Goal: Task Accomplishment & Management: Manage account settings

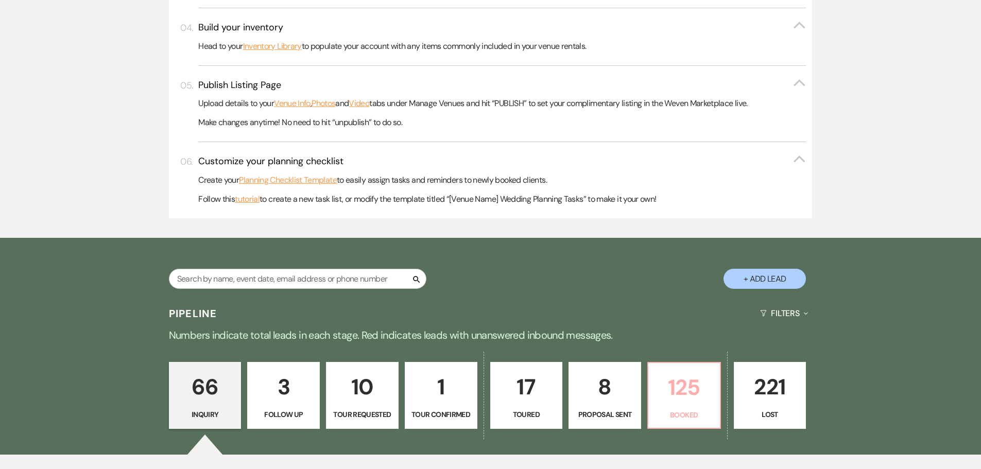
click at [687, 401] on p "125" at bounding box center [683, 387] width 59 height 34
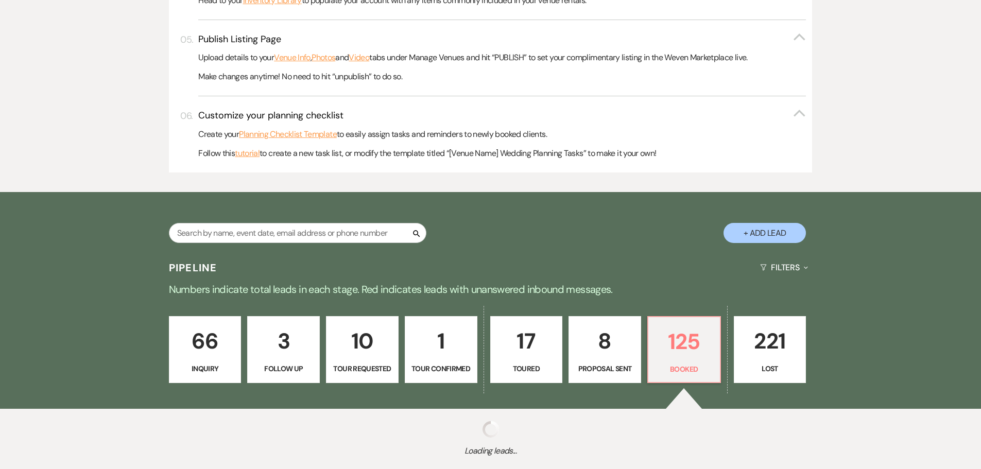
scroll to position [525, 0]
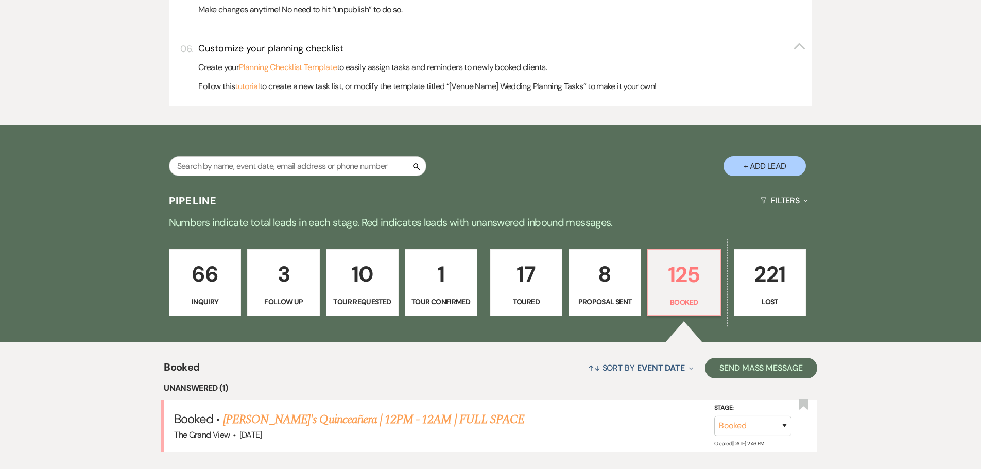
click at [377, 419] on link "[PERSON_NAME]'s Quinceañera | 12PM - 12AM | FULL SPACE" at bounding box center [373, 419] width 301 height 19
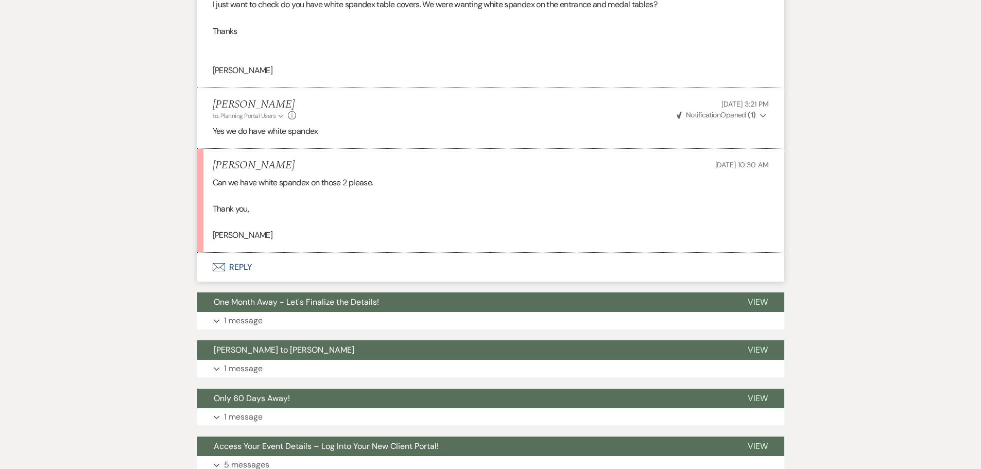
click at [228, 282] on button "Envelope Reply" at bounding box center [490, 267] width 587 height 29
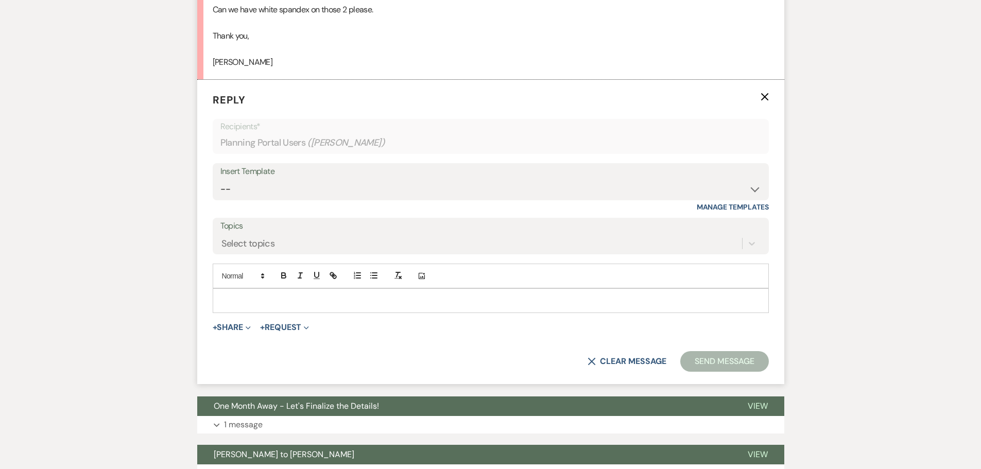
scroll to position [1825, 0]
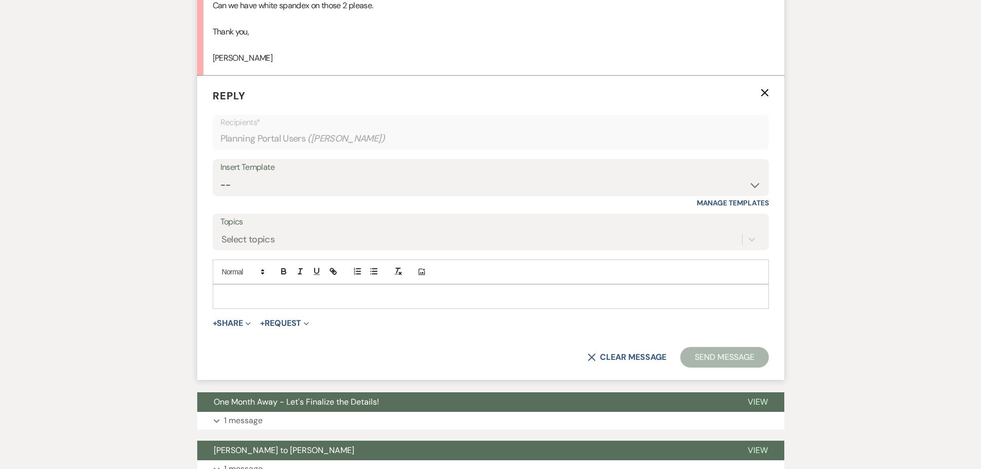
click at [273, 302] on p at bounding box center [490, 296] width 539 height 11
click at [741, 368] on button "Send Message" at bounding box center [724, 357] width 88 height 21
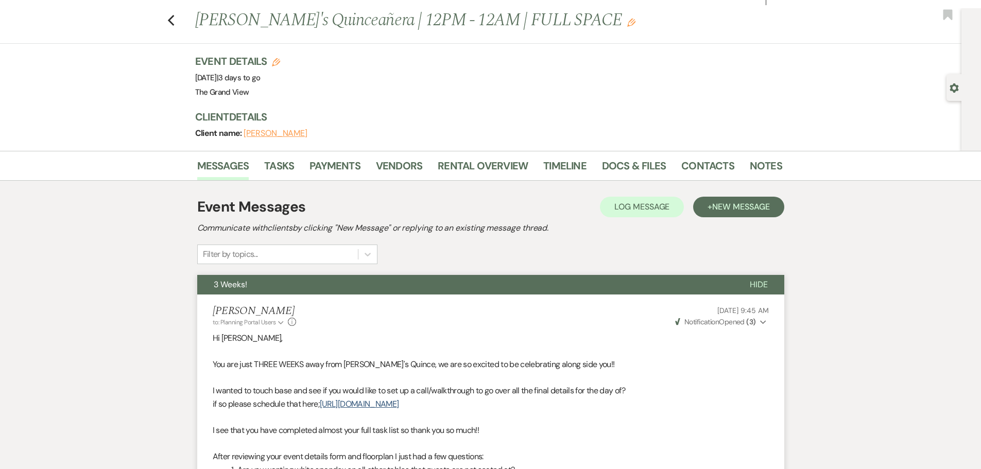
scroll to position [0, 0]
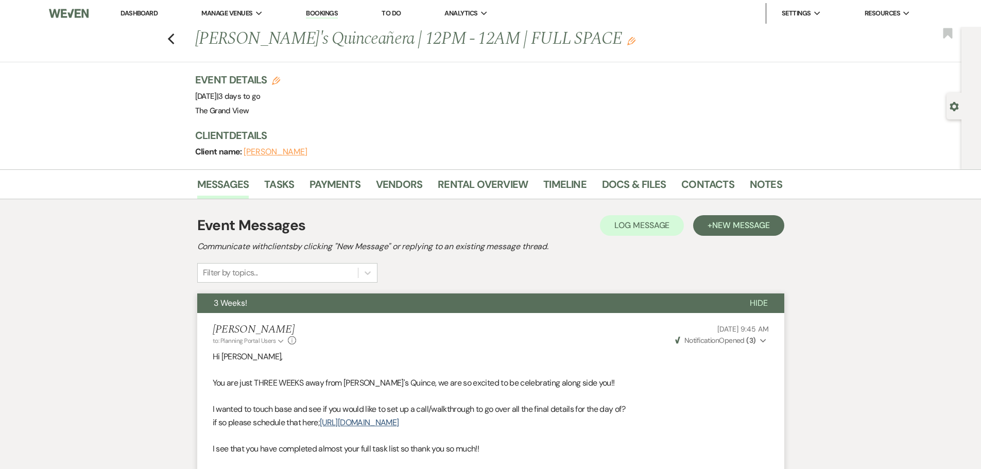
click at [179, 33] on div "Previous [PERSON_NAME]'s Quinceañera | 12PM - 12AM | FULL SPACE Edit Bookmark" at bounding box center [478, 45] width 966 height 36
click at [173, 38] on use "button" at bounding box center [170, 38] width 7 height 11
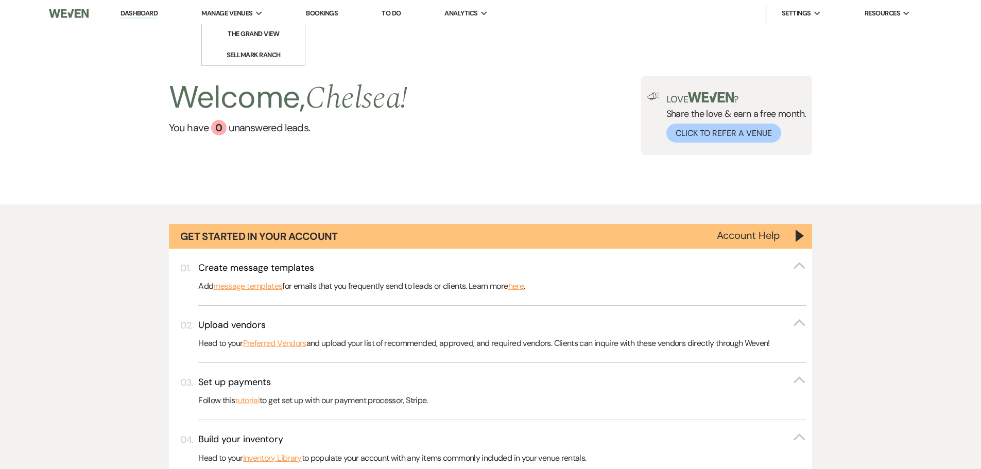
click at [229, 16] on span "Manage Venues" at bounding box center [226, 13] width 51 height 10
click at [260, 39] on li "The Grand View" at bounding box center [253, 34] width 93 height 10
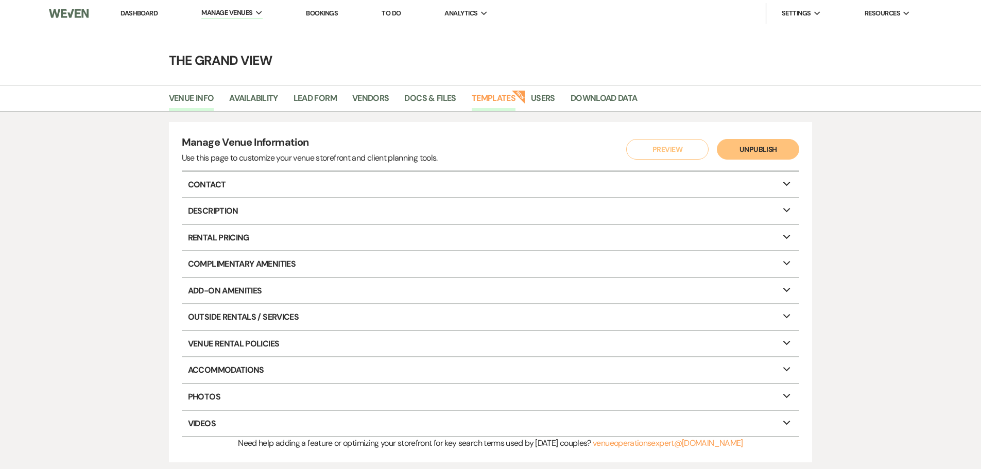
click at [490, 99] on link "Templates" at bounding box center [494, 102] width 44 height 20
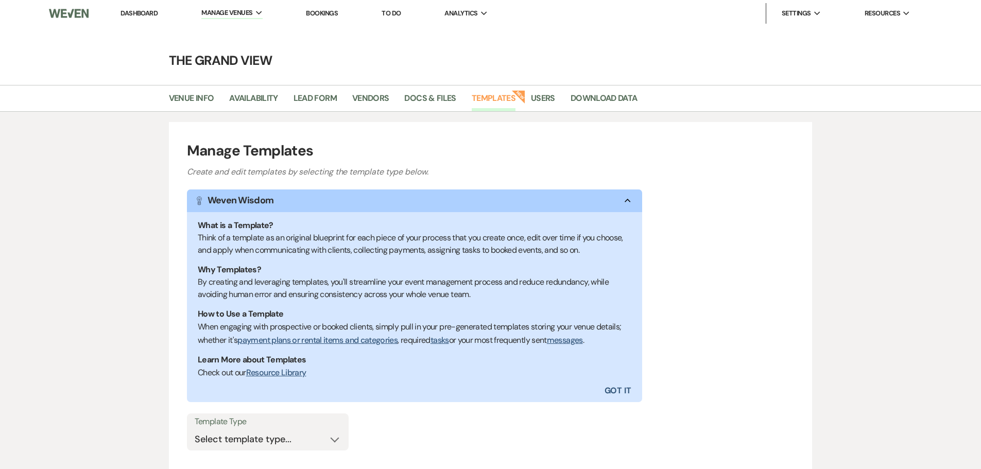
scroll to position [34, 0]
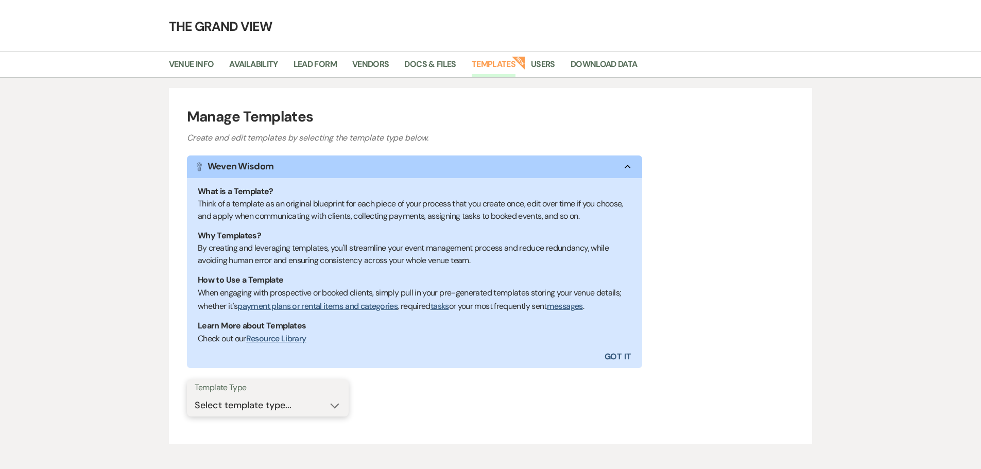
click at [272, 406] on select "Select template type... Task List Message Templates Payment Plan Inventory Item…" at bounding box center [268, 405] width 146 height 20
select select "Inventory Items"
click at [195, 395] on select "Select template type... Task List Message Templates Payment Plan Inventory Item…" at bounding box center [268, 405] width 146 height 20
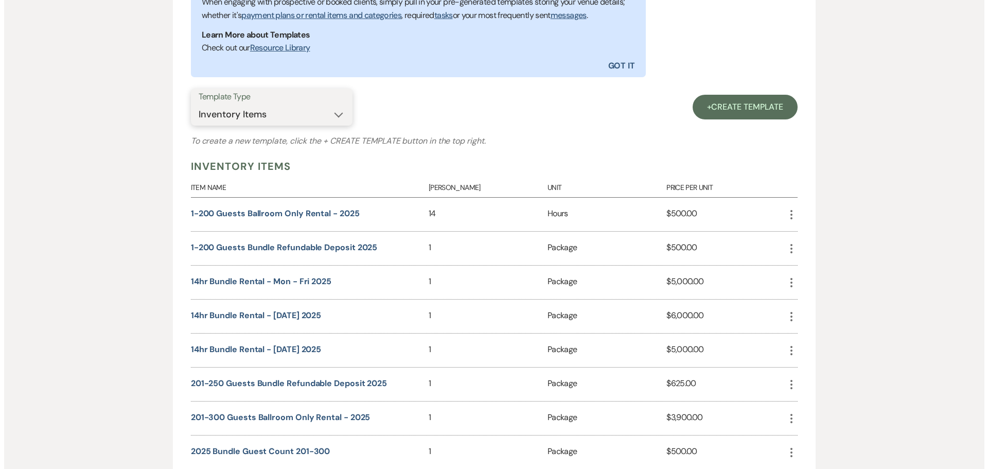
scroll to position [343, 0]
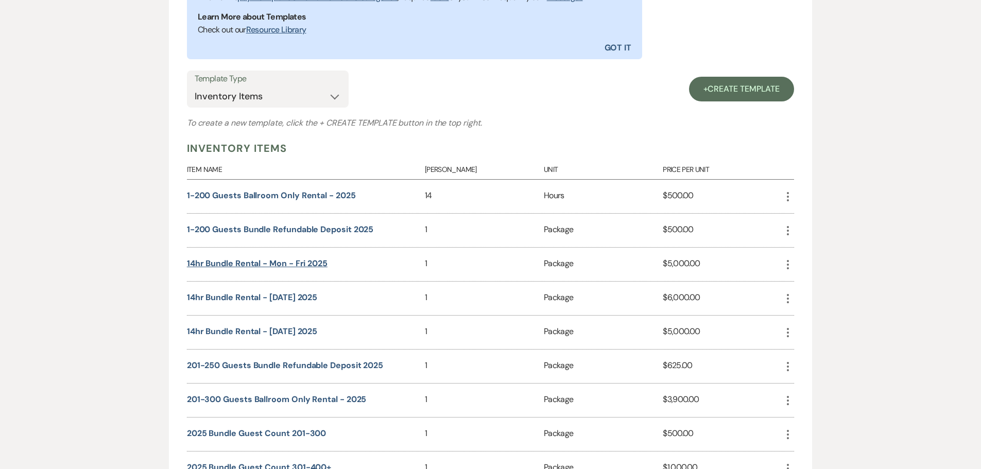
click at [269, 266] on button "14hr Bundle Rental - Mon - Fri 2025" at bounding box center [257, 263] width 141 height 8
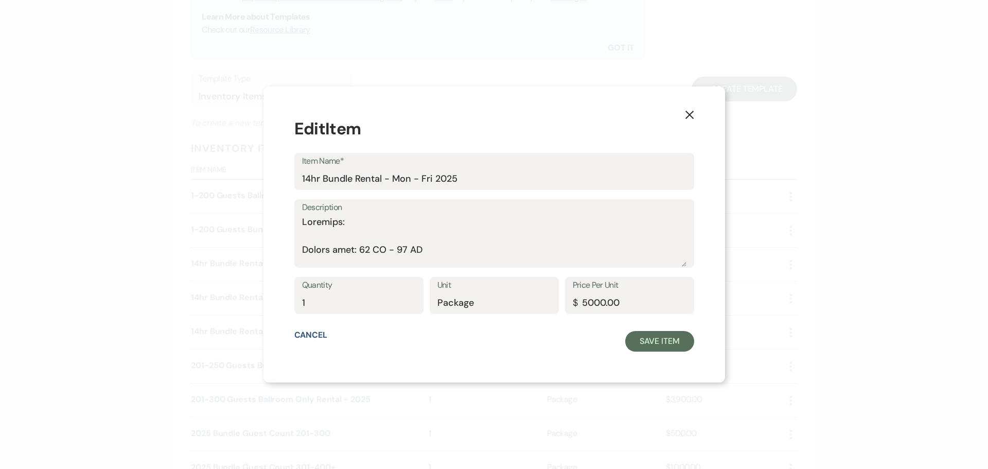
click at [314, 221] on div "Description" at bounding box center [494, 233] width 400 height 68
click at [315, 223] on div "Description" at bounding box center [494, 233] width 400 height 68
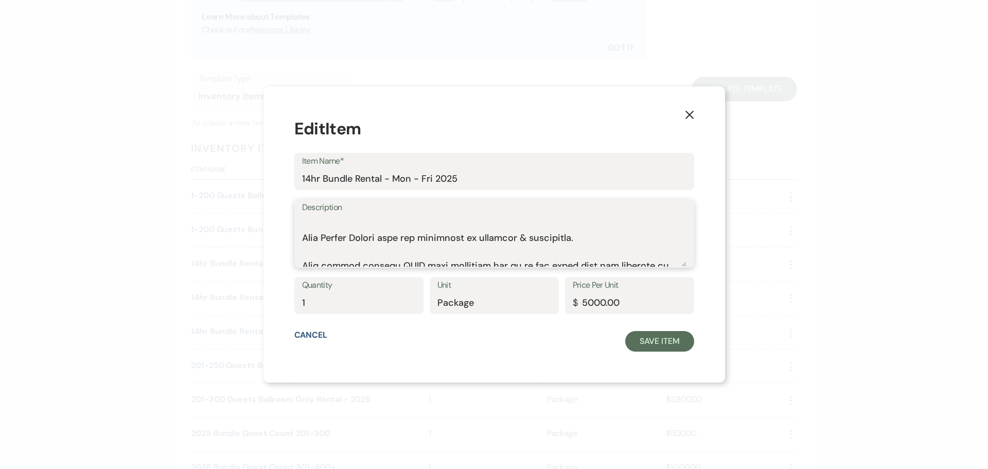
scroll to position [643, 0]
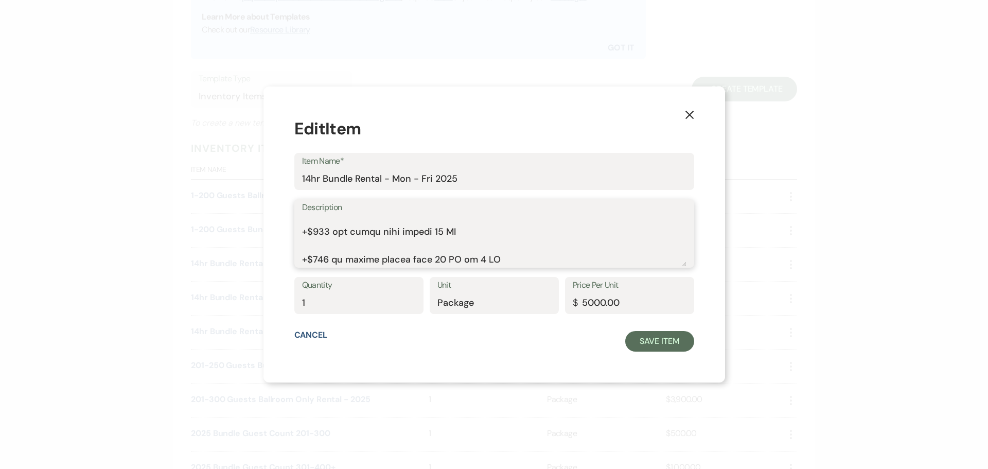
drag, startPoint x: 316, startPoint y: 223, endPoint x: 607, endPoint y: 289, distance: 298.7
click at [607, 289] on form "Edit Item Item Name* 14hr Bundle Rental - Mon - Fri 2025 Description Quantity 1…" at bounding box center [494, 234] width 400 height 234
click at [685, 114] on use "button" at bounding box center [689, 115] width 8 height 8
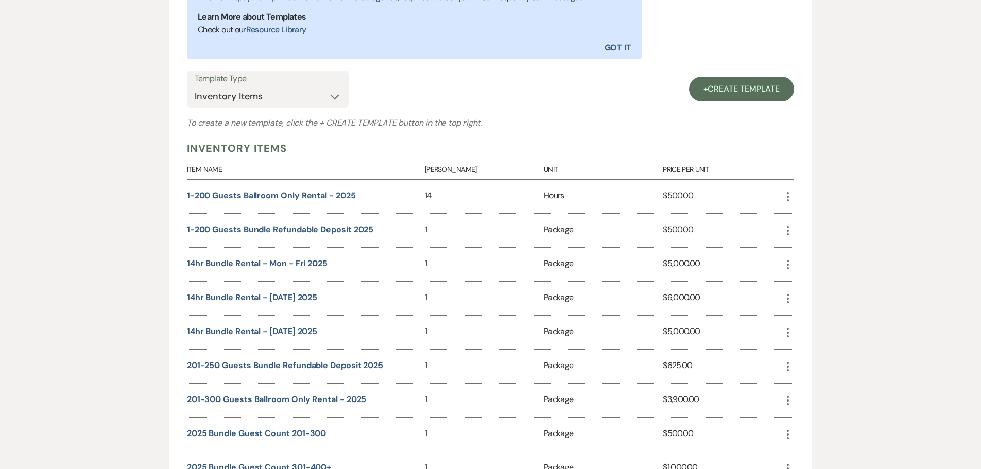
click at [292, 295] on button "14hr Bundle Rental - [DATE] 2025" at bounding box center [252, 297] width 130 height 8
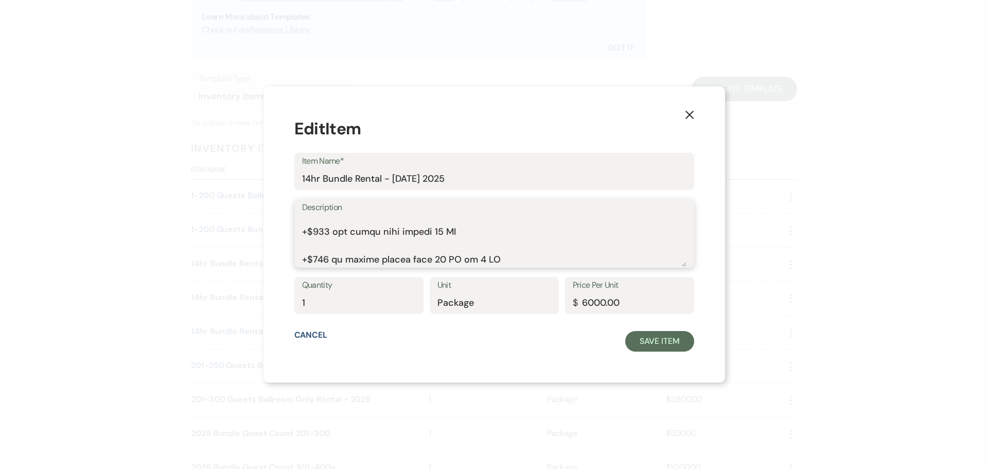
drag, startPoint x: 316, startPoint y: 224, endPoint x: 607, endPoint y: 300, distance: 301.7
click at [607, 300] on form "Edit Item Item Name* 14hr Bundle Rental - [DATE] 2025 Description Quantity 1 Un…" at bounding box center [494, 234] width 400 height 234
click at [685, 114] on use "button" at bounding box center [689, 115] width 8 height 8
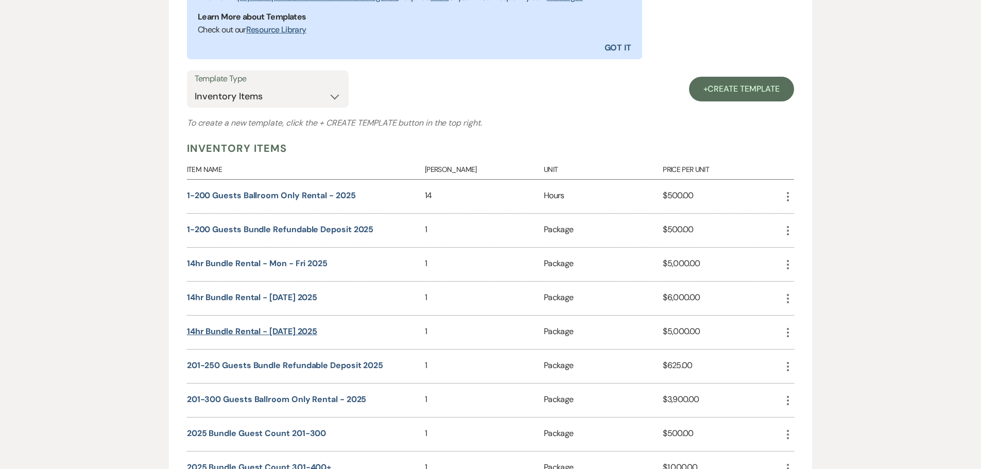
click at [290, 332] on button "14hr Bundle Rental - [DATE] 2025" at bounding box center [252, 331] width 130 height 8
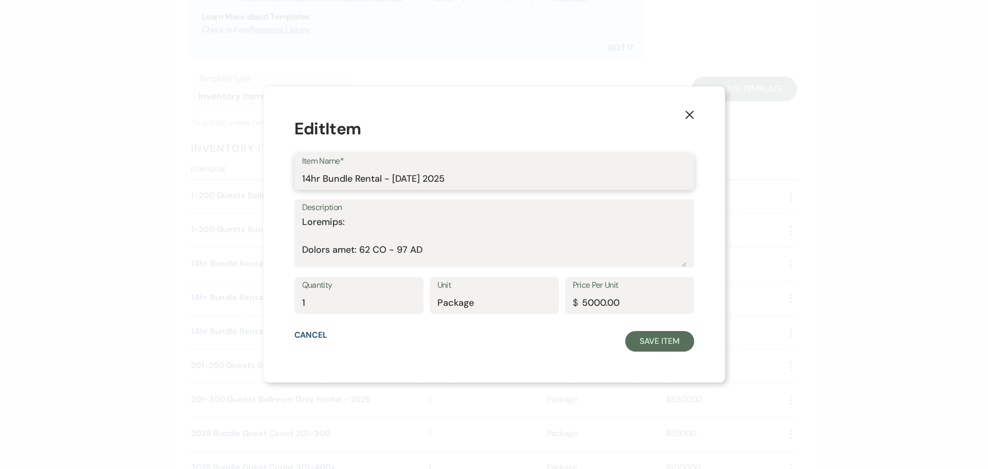
drag, startPoint x: 488, startPoint y: 184, endPoint x: 277, endPoint y: 182, distance: 211.1
click at [277, 182] on div "X Edit Item Item Name* 14hr Bundle Rental - [DATE] 2025 Description Quantity 1 …" at bounding box center [495, 233] width 462 height 295
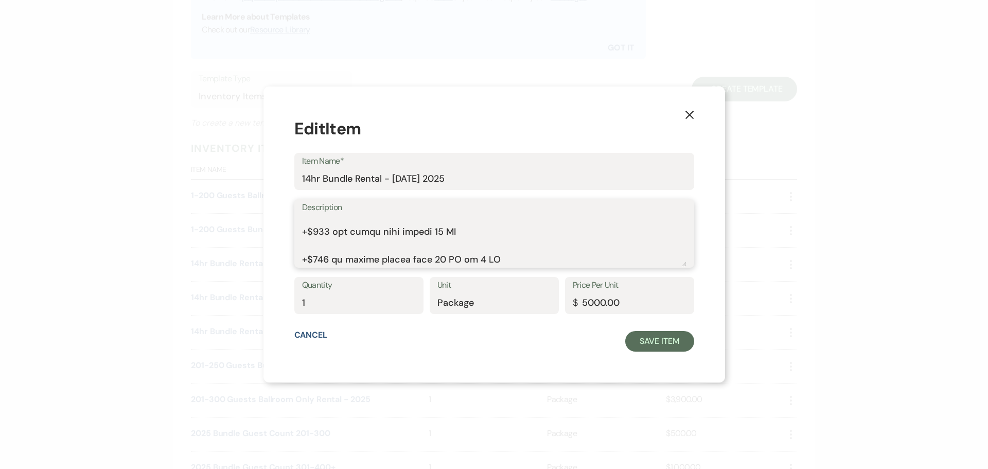
drag, startPoint x: 316, startPoint y: 221, endPoint x: 663, endPoint y: 323, distance: 361.5
click at [663, 323] on form "Edit Item Item Name* 14hr Bundle Rental - [DATE] 2025 Description Quantity 1 Un…" at bounding box center [494, 234] width 400 height 234
click at [685, 112] on icon "X" at bounding box center [689, 114] width 9 height 9
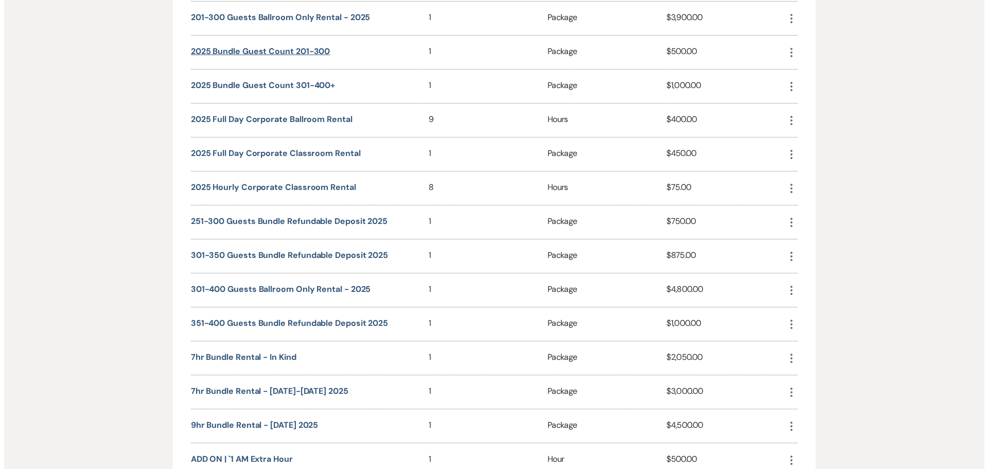
scroll to position [806, 0]
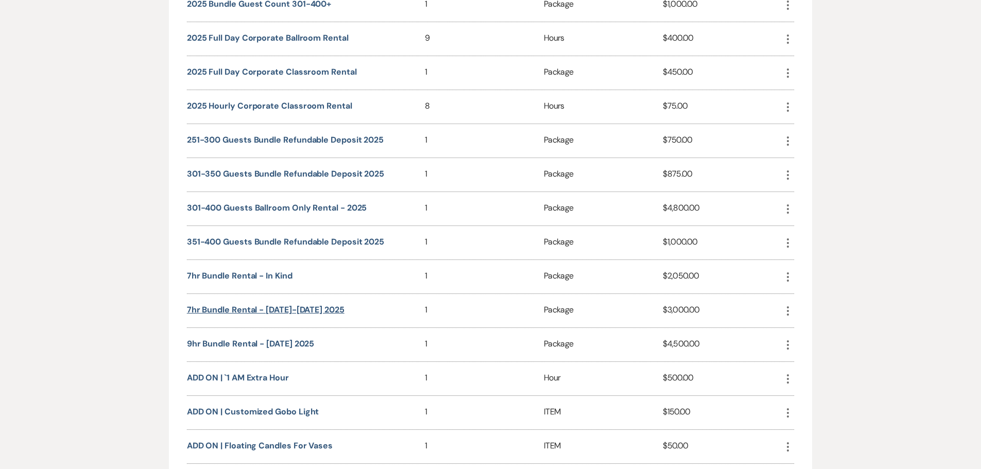
click at [284, 309] on button "7hr Bundle Rental - [DATE]-[DATE] 2025" at bounding box center [266, 310] width 158 height 8
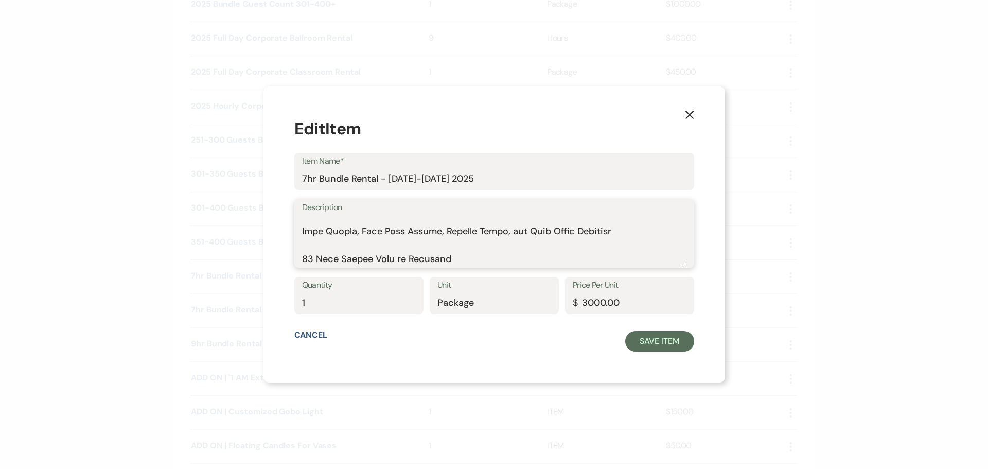
scroll to position [643, 0]
drag, startPoint x: 315, startPoint y: 222, endPoint x: 640, endPoint y: 285, distance: 330.9
click at [664, 290] on form "Edit Item Item Name* 7hr Bundle Rental - [DATE]-[DATE] 2025 Description Quantit…" at bounding box center [494, 234] width 400 height 234
click at [685, 110] on icon "X" at bounding box center [689, 114] width 9 height 9
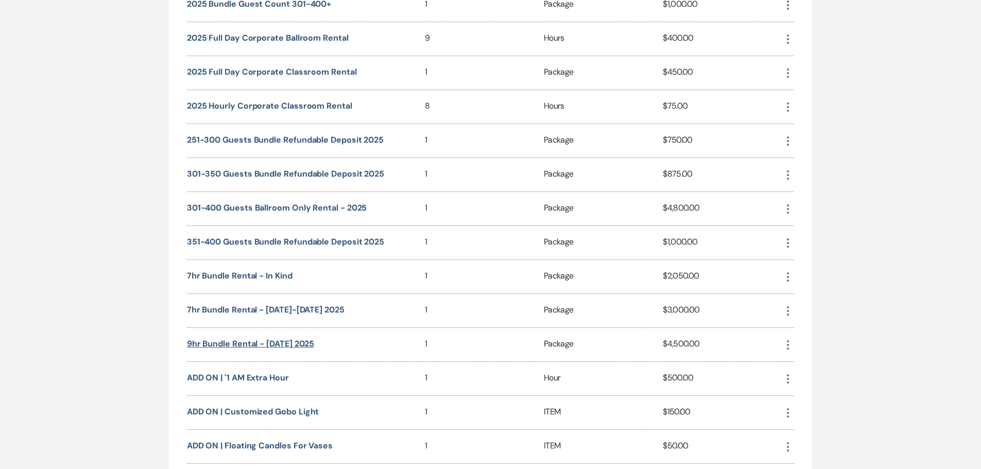
click at [238, 343] on button "9hr Bundle Rental - [DATE] 2025" at bounding box center [251, 344] width 128 height 8
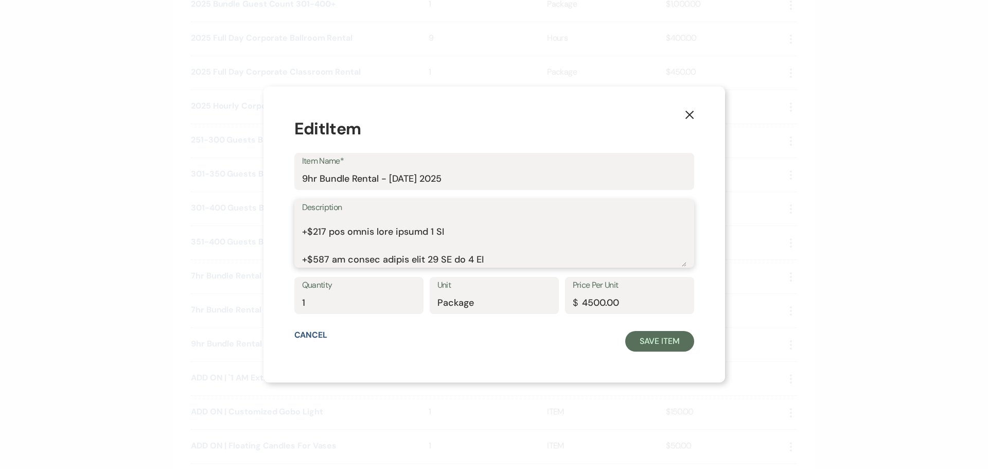
drag, startPoint x: 315, startPoint y: 222, endPoint x: 831, endPoint y: 306, distance: 522.6
click at [831, 306] on div "X Edit Item Item Name* 9hr Bundle Rental - [DATE] 2025 Description Quantity 1 U…" at bounding box center [494, 234] width 988 height 469
click at [685, 110] on icon "X" at bounding box center [689, 114] width 9 height 9
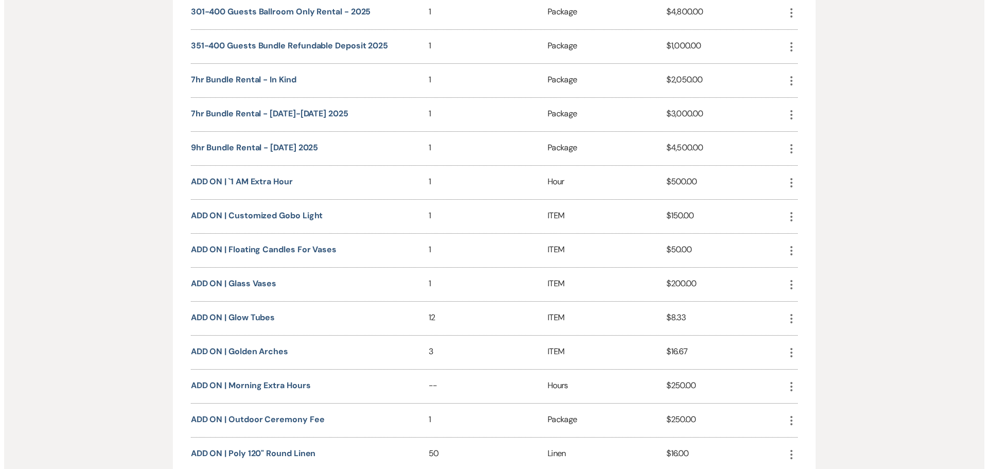
scroll to position [1005, 0]
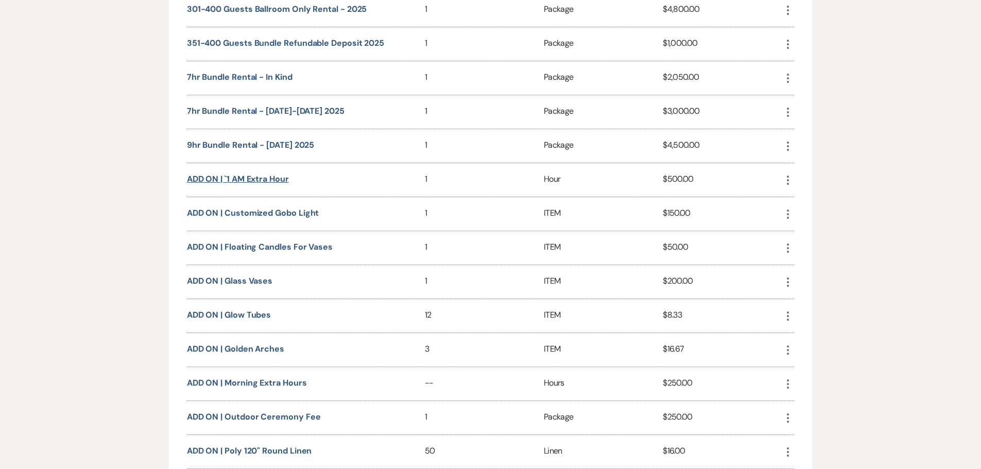
click at [233, 178] on button "ADD ON | `1 AM Extra Hour" at bounding box center [238, 179] width 102 height 8
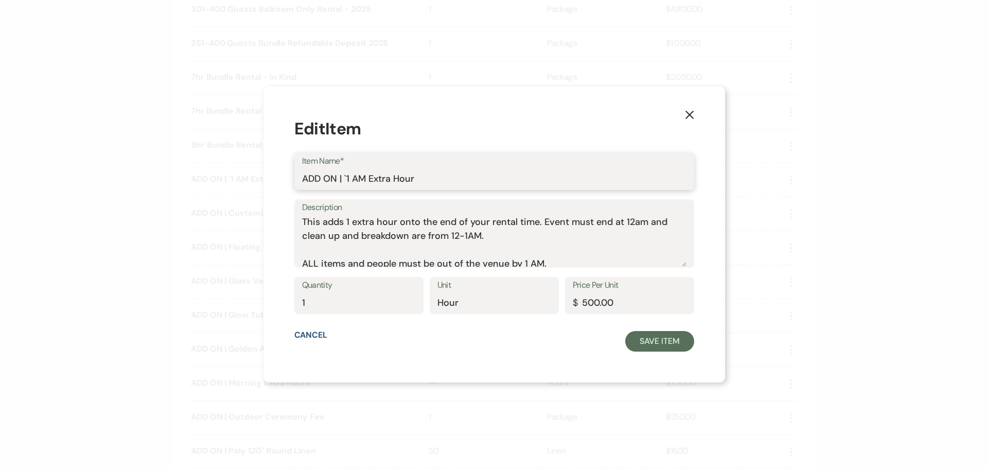
drag, startPoint x: 433, startPoint y: 175, endPoint x: 305, endPoint y: 183, distance: 128.4
click at [305, 183] on div "X Edit Item Item Name* ADD ON | `1 AM Extra Hour Description This adds 1 extra …" at bounding box center [495, 233] width 462 height 295
drag, startPoint x: 316, startPoint y: 220, endPoint x: 655, endPoint y: 265, distance: 342.2
click at [655, 265] on textarea "This adds 1 extra hour onto the end of your rental time. Event must end at 12am…" at bounding box center [494, 240] width 385 height 51
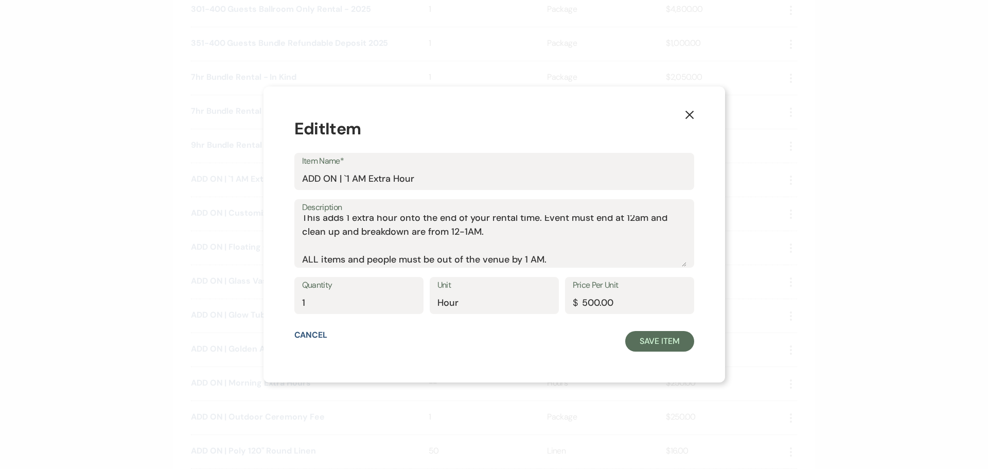
drag, startPoint x: 676, startPoint y: 114, endPoint x: 670, endPoint y: 115, distance: 5.9
click at [685, 114] on use "button" at bounding box center [689, 115] width 8 height 8
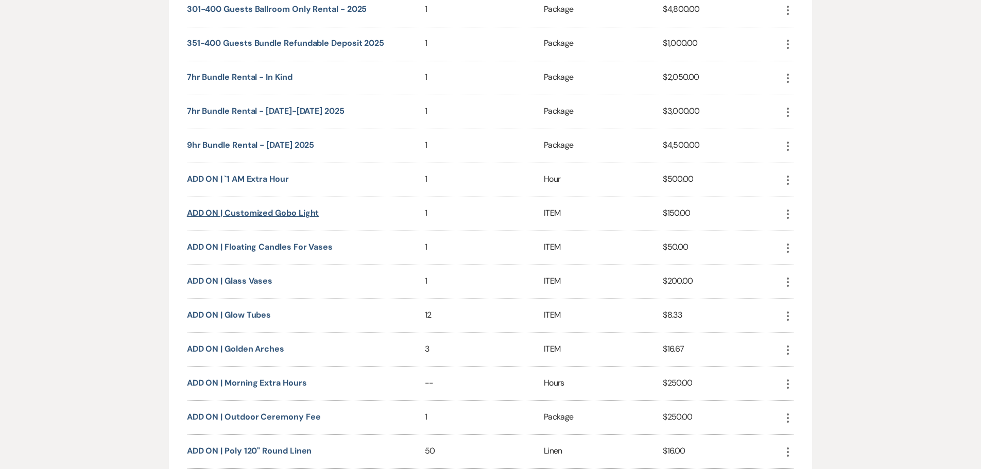
click at [245, 214] on button "ADD ON | Customized Gobo Light" at bounding box center [253, 213] width 132 height 8
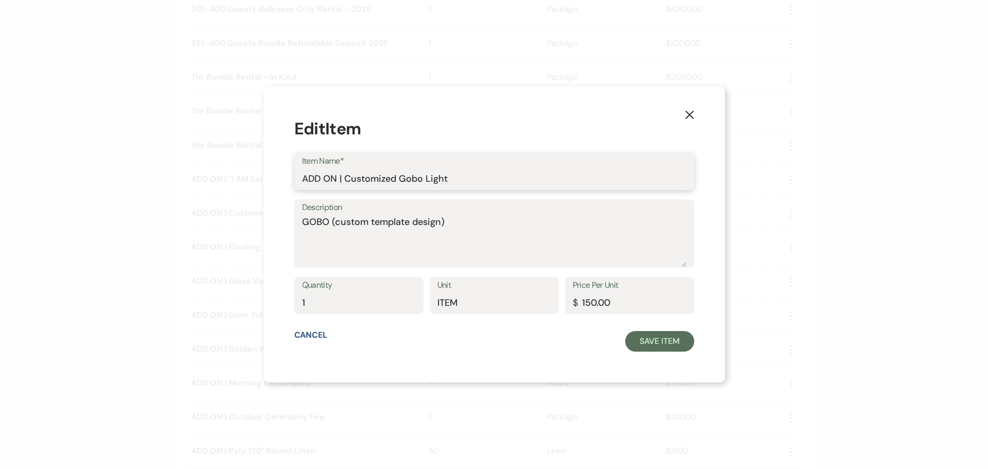
drag, startPoint x: 489, startPoint y: 182, endPoint x: 290, endPoint y: 182, distance: 198.2
click at [290, 182] on div "X Edit Item Item Name* ADD ON | Customized Gobo Light Description GOBO (custom …" at bounding box center [495, 233] width 462 height 295
drag, startPoint x: 481, startPoint y: 221, endPoint x: 307, endPoint y: 221, distance: 174.5
click at [307, 221] on div "X Edit Item Item Name* ADD ON | Customized Gobo Light Description GOBO (custom …" at bounding box center [495, 233] width 462 height 295
click at [682, 115] on button "X" at bounding box center [689, 114] width 15 height 18
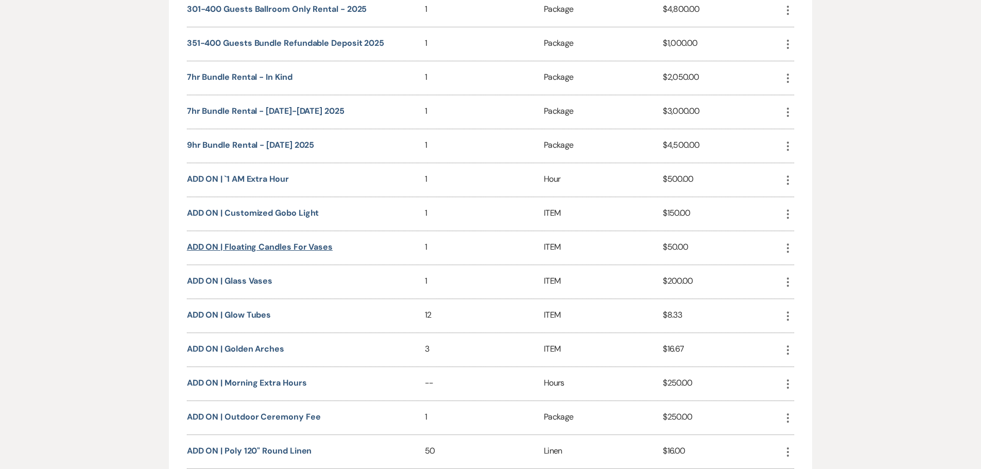
click at [246, 249] on button "ADD ON | Floating Candles for Vases" at bounding box center [260, 247] width 146 height 8
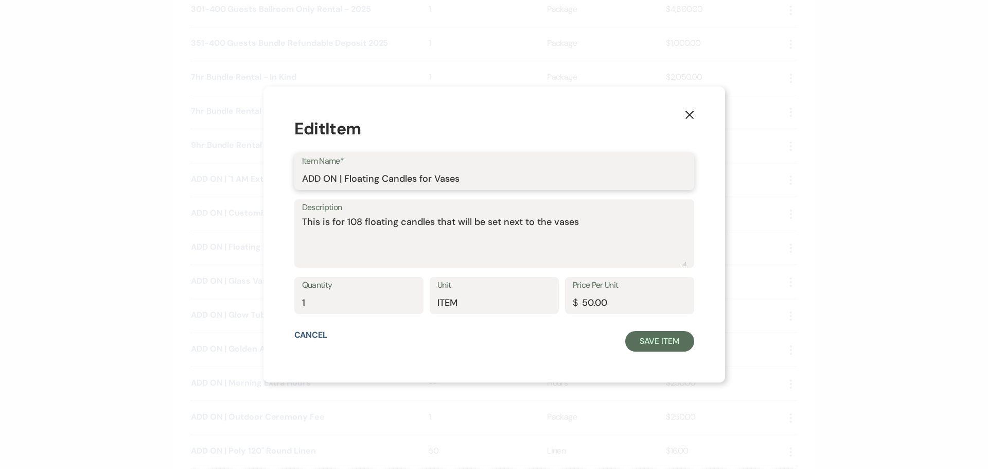
drag, startPoint x: 504, startPoint y: 178, endPoint x: 286, endPoint y: 176, distance: 218.3
click at [286, 176] on div "X Edit Item Item Name* ADD ON | Floating Candles for Vases Description This is …" at bounding box center [495, 233] width 462 height 295
drag, startPoint x: 602, startPoint y: 221, endPoint x: 308, endPoint y: 227, distance: 294.5
click at [308, 227] on div "Description This is for 108 floating candles that will be set next to the vases" at bounding box center [494, 233] width 400 height 68
click at [668, 115] on div "X Edit Item Item Name* ADD ON | Floating Candles for Vases Description This is …" at bounding box center [495, 233] width 462 height 295
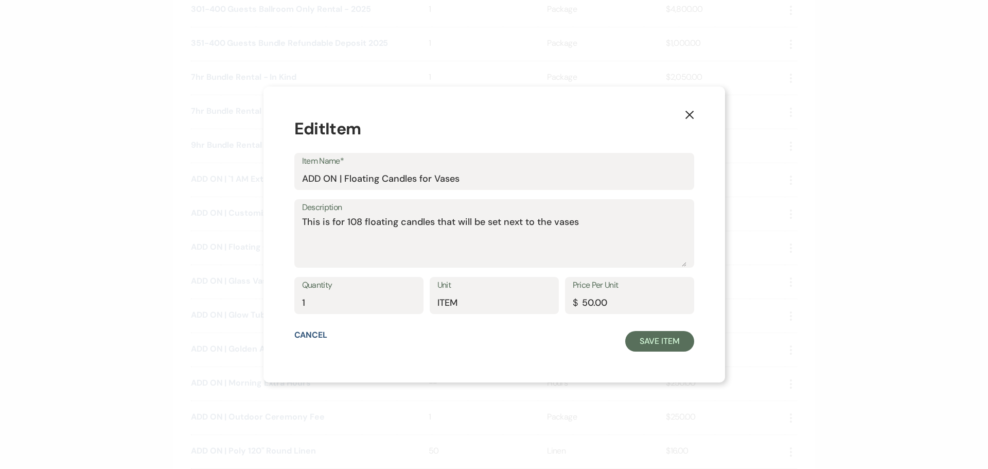
click at [685, 115] on use "button" at bounding box center [689, 115] width 8 height 8
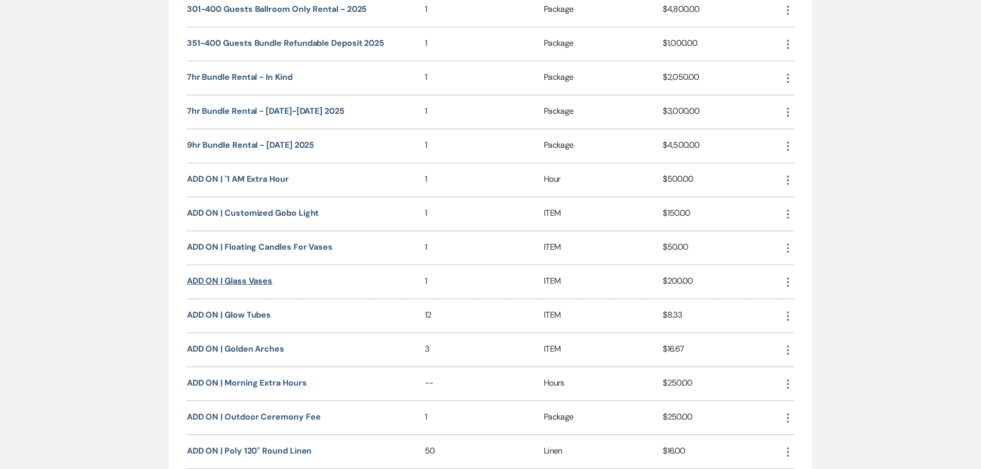
click at [247, 281] on button "ADD ON | Glass Vases" at bounding box center [229, 281] width 85 height 8
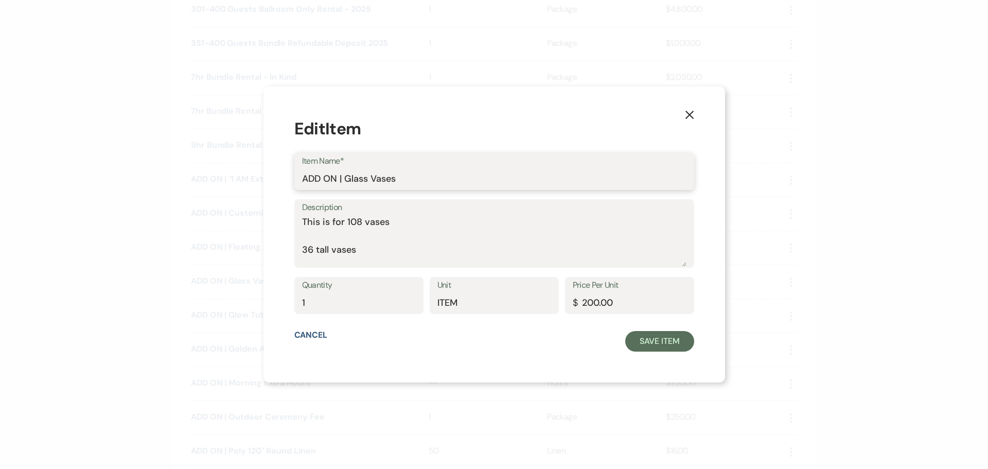
drag, startPoint x: 447, startPoint y: 178, endPoint x: 261, endPoint y: 190, distance: 186.8
click at [261, 190] on div "X Edit Item Item Name* ADD ON | Glass Vases Description This is for 108 vases 3…" at bounding box center [494, 234] width 988 height 469
click at [315, 222] on div "Description This is for 108 vases 36 tall vases 36 medium vases 36 short vases …" at bounding box center [494, 233] width 400 height 68
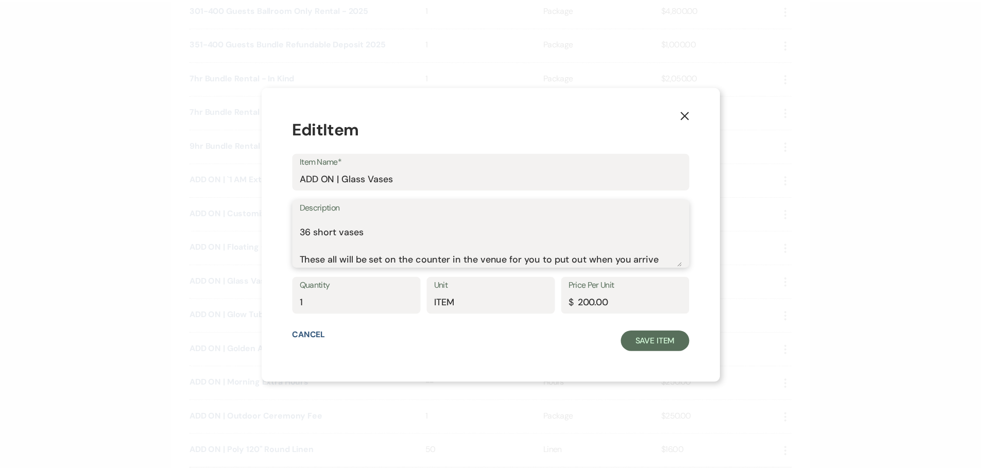
scroll to position [88, 0]
drag, startPoint x: 316, startPoint y: 222, endPoint x: 498, endPoint y: 274, distance: 189.5
click at [498, 274] on form "Edit Item Item Name* ADD ON | Glass Vases Description This is for 108 vases 36 …" at bounding box center [494, 234] width 400 height 234
click at [685, 112] on use "button" at bounding box center [689, 115] width 8 height 8
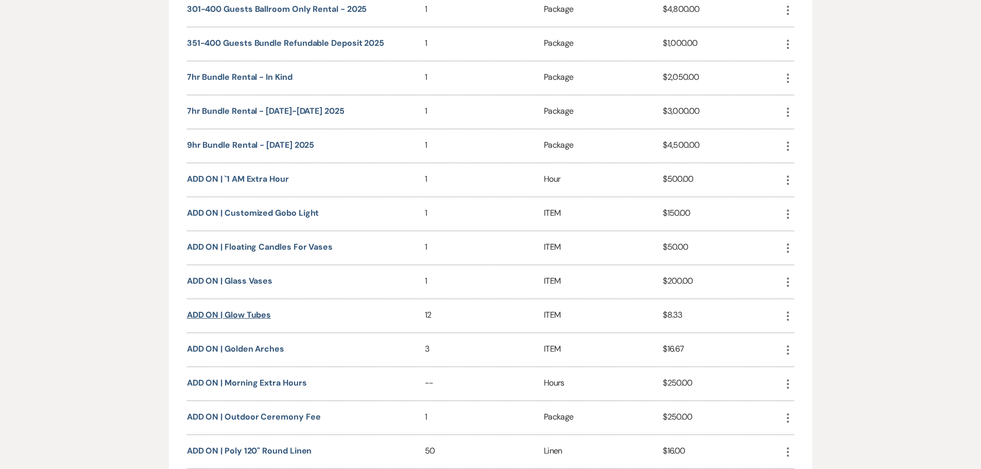
click at [250, 315] on button "ADD ON | Glow Tubes" at bounding box center [229, 315] width 84 height 8
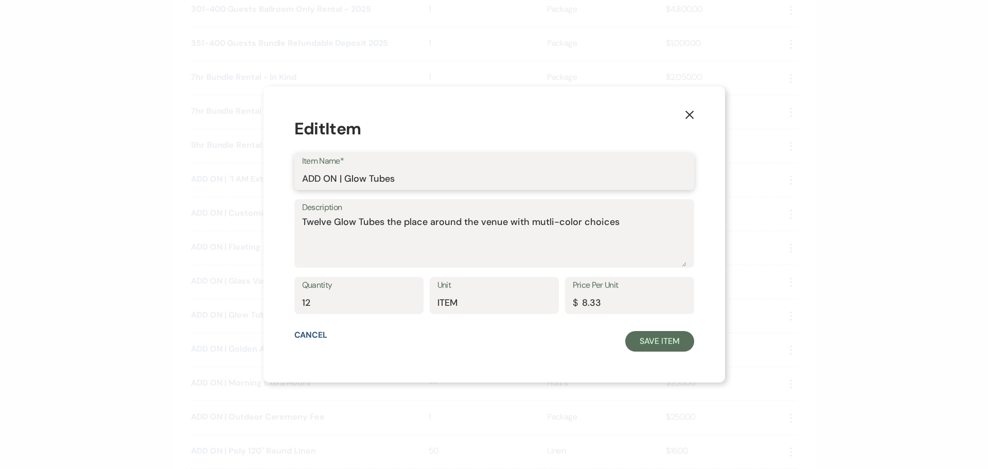
drag, startPoint x: 426, startPoint y: 183, endPoint x: 292, endPoint y: 187, distance: 133.9
click at [292, 187] on div "X Edit Item Item Name* ADD ON | Glow Tubes Description Twelve Glow Tubes the pl…" at bounding box center [495, 233] width 462 height 295
drag, startPoint x: 316, startPoint y: 223, endPoint x: 659, endPoint y: 223, distance: 343.9
click at [659, 223] on textarea "Twelve Glow Tubes the place around the venue with mutli-color choices" at bounding box center [494, 240] width 385 height 51
click at [685, 114] on use "button" at bounding box center [689, 115] width 8 height 8
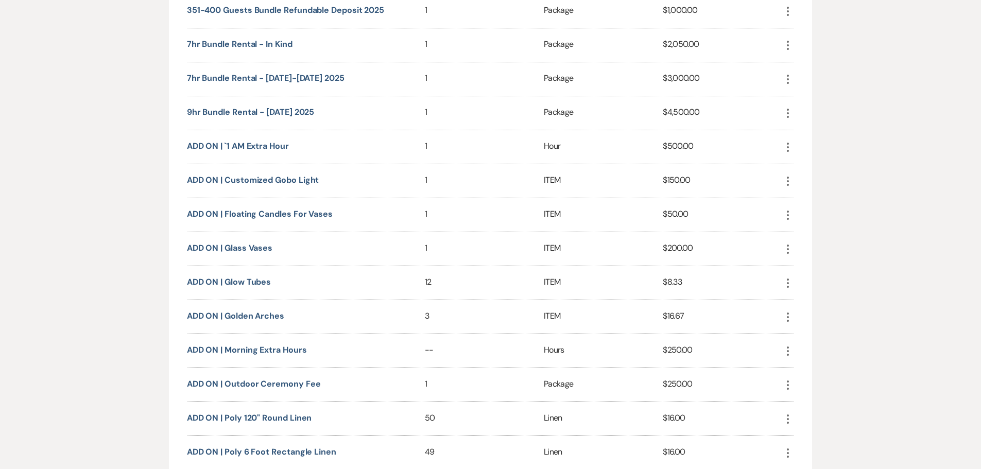
scroll to position [1056, 0]
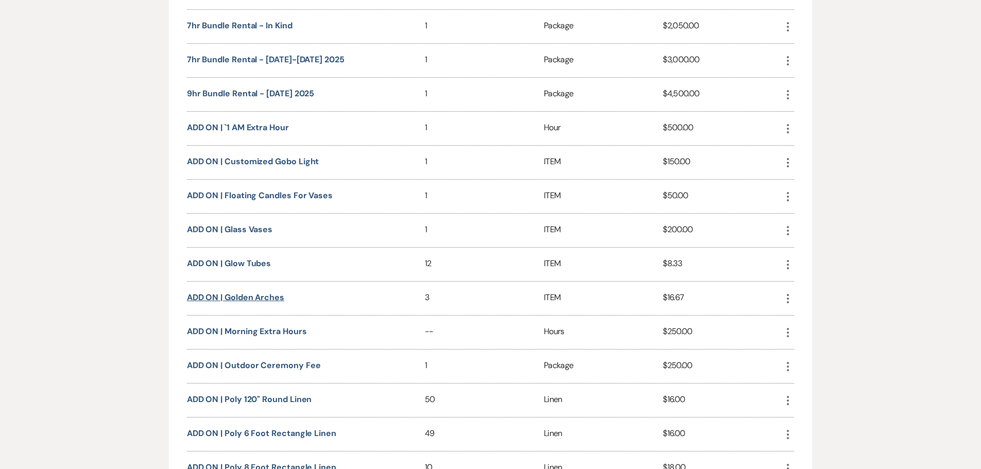
click at [264, 297] on button "ADD ON | Golden Arches" at bounding box center [235, 297] width 97 height 8
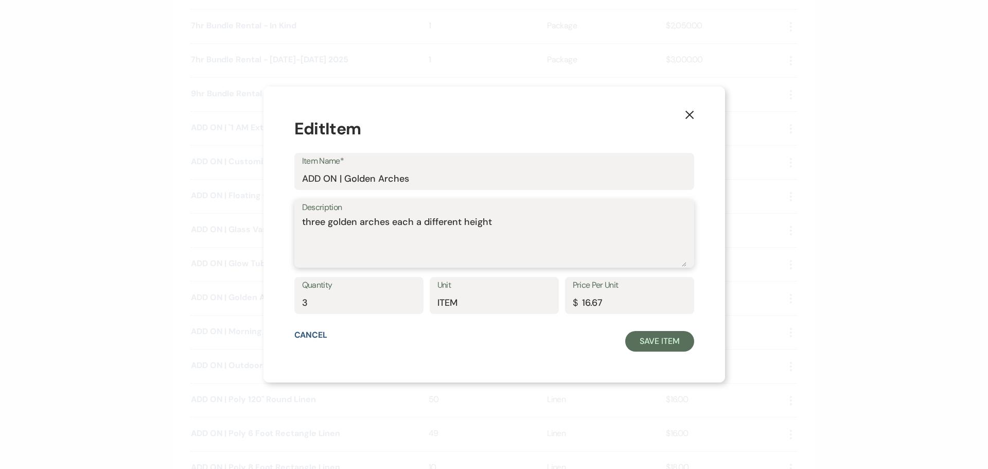
drag, startPoint x: 533, startPoint y: 225, endPoint x: 303, endPoint y: 221, distance: 230.7
click at [303, 221] on div "X Edit Item Item Name* ADD ON | Golden Arches Description three golden arches e…" at bounding box center [495, 233] width 462 height 295
drag, startPoint x: 445, startPoint y: 178, endPoint x: 275, endPoint y: 181, distance: 169.9
click at [275, 181] on div "X Edit Item Item Name* ADD ON | Golden Arches Description three golden arches e…" at bounding box center [494, 234] width 988 height 469
click at [684, 112] on div "X Edit Item Item Name* ADD ON | Golden Arches Description three golden arches e…" at bounding box center [495, 233] width 462 height 295
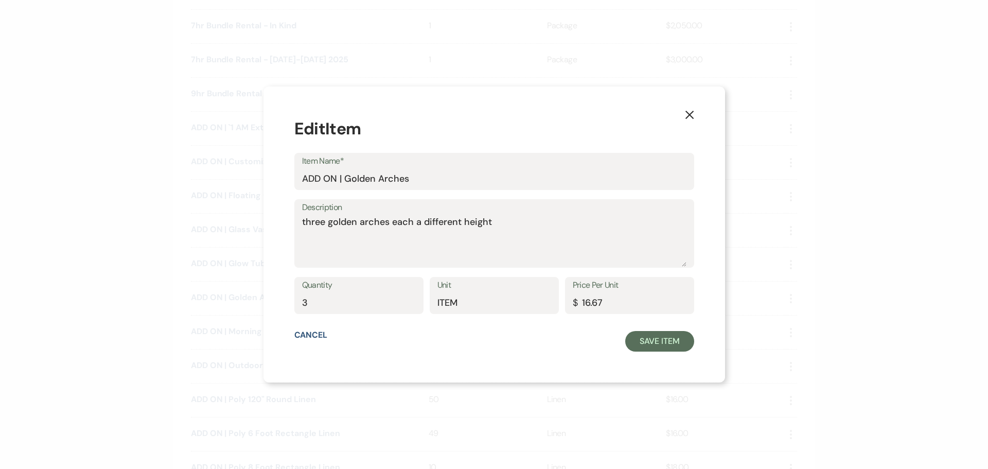
click at [685, 113] on icon "X" at bounding box center [689, 114] width 9 height 9
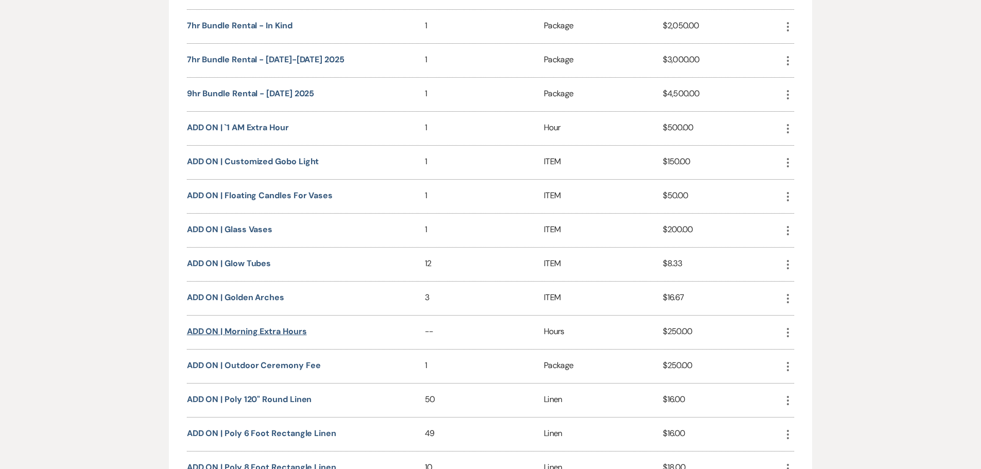
click at [266, 332] on button "ADD ON | Morning Extra Hours" at bounding box center [247, 331] width 120 height 8
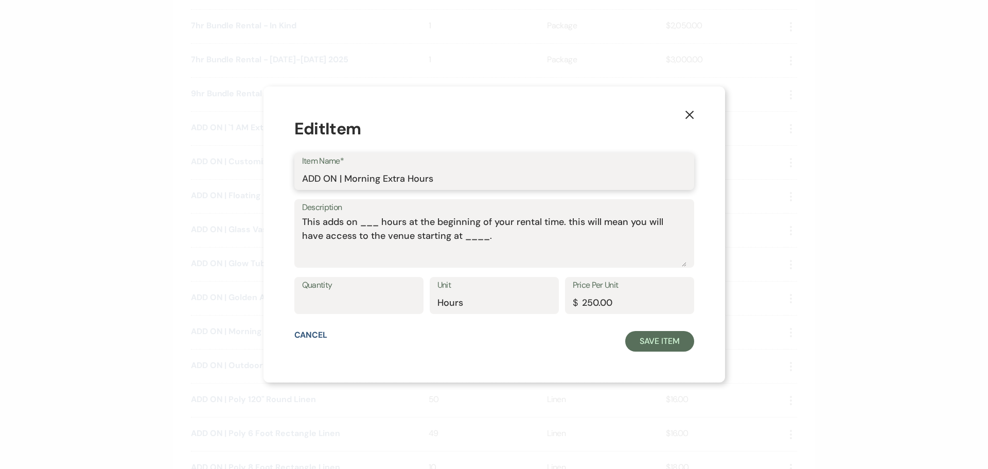
drag, startPoint x: 484, startPoint y: 179, endPoint x: 251, endPoint y: 186, distance: 233.3
click at [251, 186] on div "X Edit Item Item Name* ADD ON | Morning Extra Hours Description This adds on __…" at bounding box center [494, 234] width 988 height 469
drag, startPoint x: 523, startPoint y: 238, endPoint x: 264, endPoint y: 222, distance: 260.0
click at [264, 222] on div "X Edit Item Item Name* ADD ON | Morning Extra Hours Description This adds on __…" at bounding box center [494, 234] width 988 height 469
click at [682, 120] on button "X" at bounding box center [689, 114] width 15 height 18
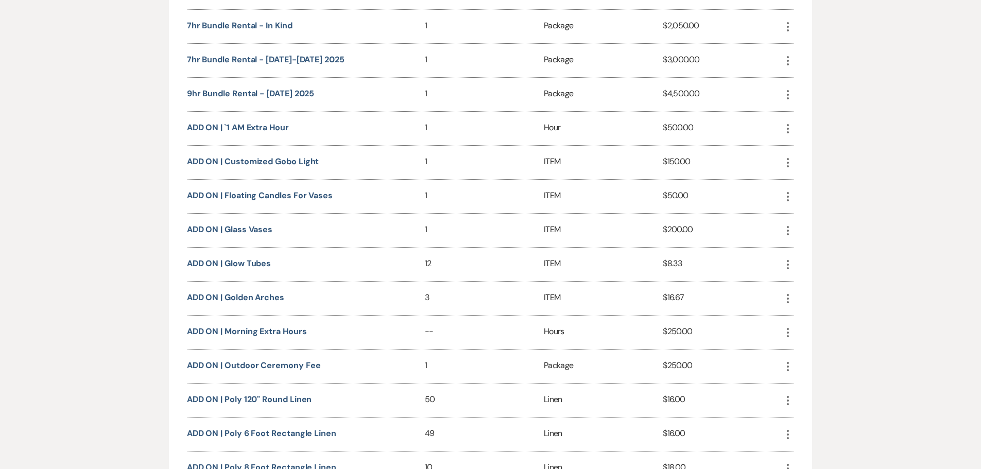
scroll to position [1108, 0]
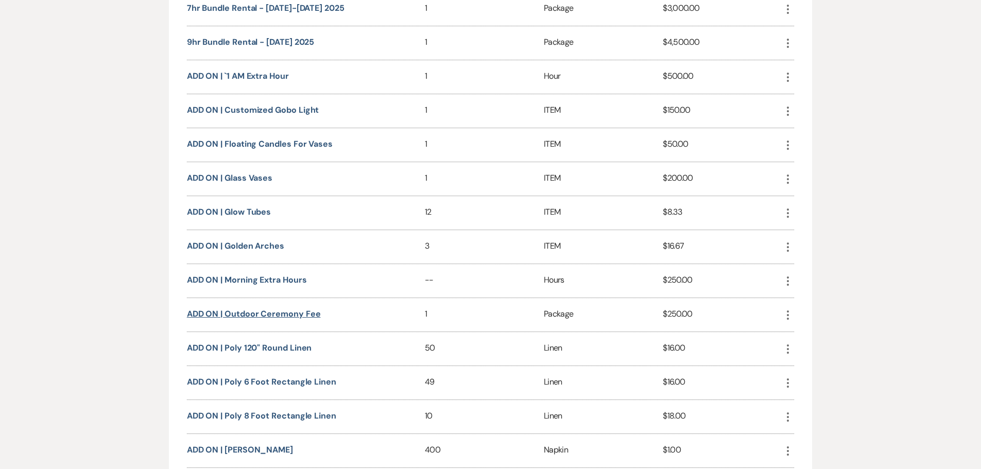
click at [279, 317] on button "ADD ON | Outdoor Ceremony Fee" at bounding box center [254, 314] width 134 height 8
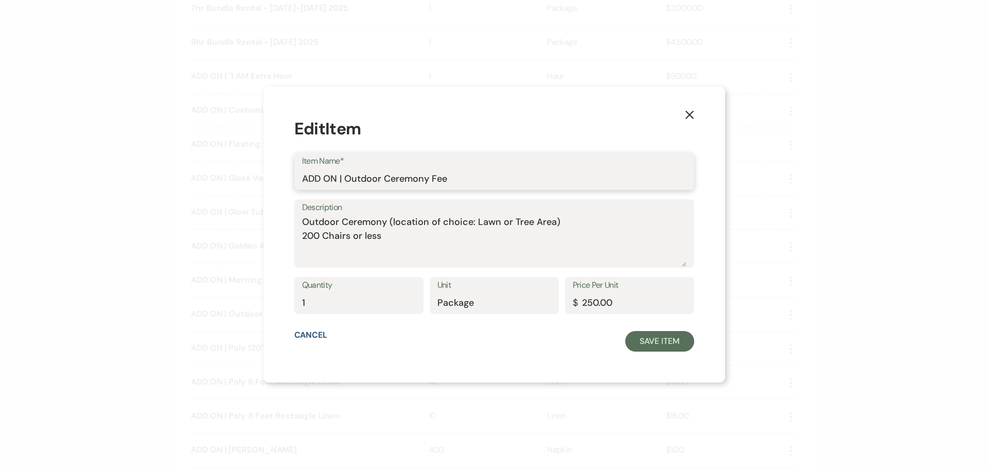
drag, startPoint x: 458, startPoint y: 182, endPoint x: 263, endPoint y: 182, distance: 195.1
click at [263, 182] on div "X Edit Item Item Name* ADD ON | Outdoor Ceremony Fee Description Outdoor Ceremo…" at bounding box center [494, 234] width 988 height 469
drag, startPoint x: 431, startPoint y: 237, endPoint x: 301, endPoint y: 227, distance: 130.7
click at [301, 227] on div "X Edit Item Item Name* ADD ON | Outdoor Ceremony Fee Description Outdoor Ceremo…" at bounding box center [495, 233] width 462 height 295
click at [685, 112] on icon "X" at bounding box center [689, 114] width 9 height 9
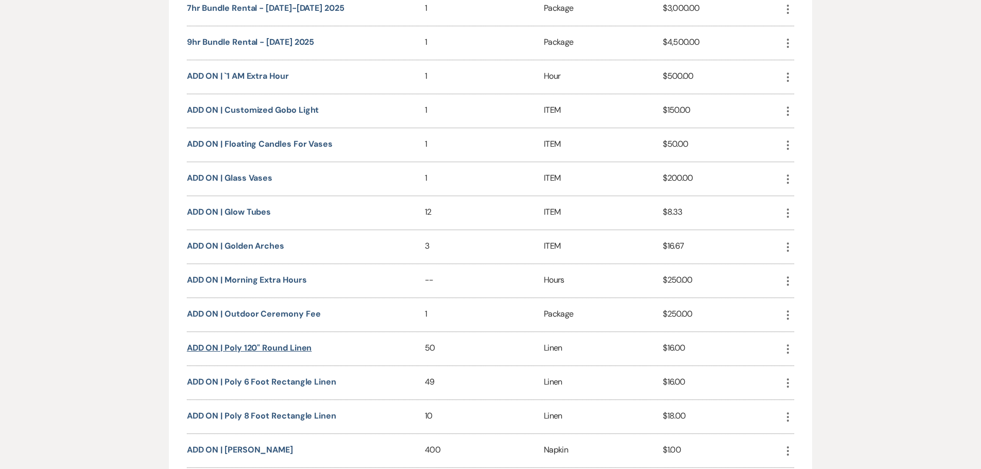
click at [289, 351] on button "ADD ON | Poly 120" Round Linen" at bounding box center [249, 348] width 125 height 8
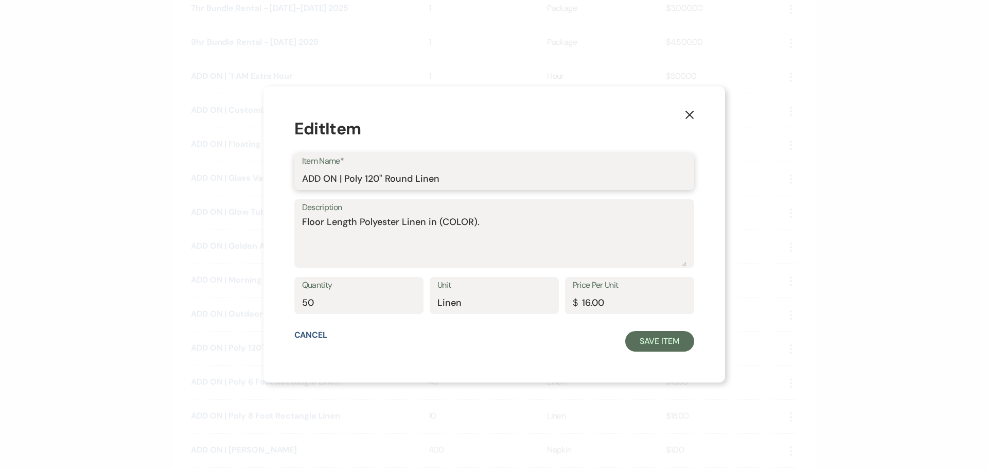
drag, startPoint x: 477, startPoint y: 176, endPoint x: 268, endPoint y: 181, distance: 209.1
click at [268, 181] on div "X Edit Item Item Name* ADD ON | Poly 120" Round Linen Description Floor Length …" at bounding box center [494, 234] width 988 height 469
drag, startPoint x: 508, startPoint y: 217, endPoint x: 290, endPoint y: 224, distance: 218.4
click at [290, 224] on div "X Edit Item Item Name* ADD ON | Poly 120" Round Linen Description Floor Length …" at bounding box center [495, 233] width 462 height 295
click at [685, 117] on icon "X" at bounding box center [689, 114] width 9 height 9
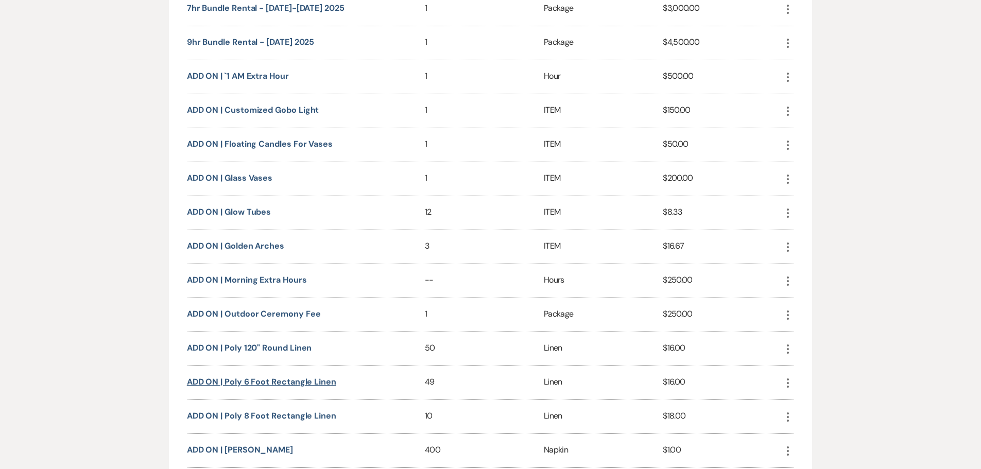
click at [286, 385] on button "ADD ON | Poly 6 Foot Rectangle Linen" at bounding box center [261, 382] width 149 height 8
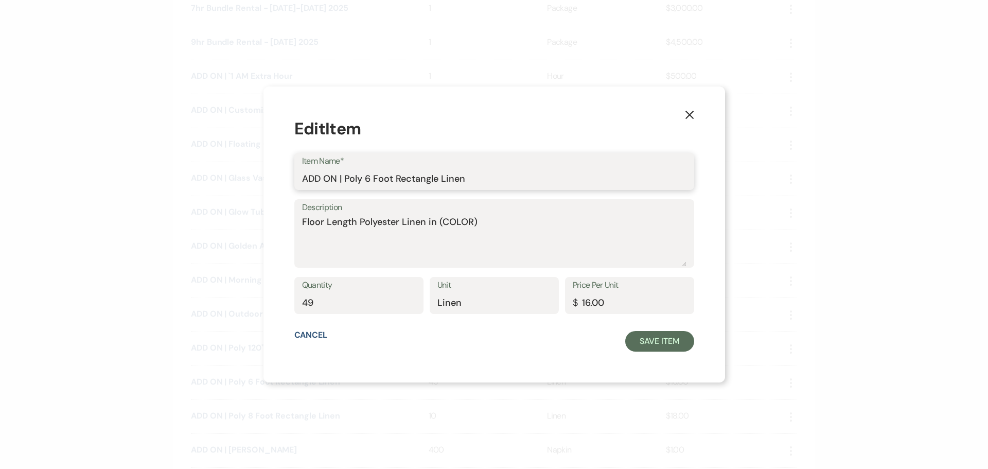
drag, startPoint x: 508, startPoint y: 180, endPoint x: 245, endPoint y: 190, distance: 263.2
click at [245, 190] on div "X Edit Item Item Name* ADD ON | Poly 6 Foot Rectangle Linen Description Floor L…" at bounding box center [494, 234] width 988 height 469
drag, startPoint x: 522, startPoint y: 217, endPoint x: 248, endPoint y: 221, distance: 274.4
click at [248, 221] on div "X Edit Item Item Name* ADD ON | Poly 6 Foot Rectangle Linen Description Floor L…" at bounding box center [494, 234] width 988 height 469
click at [685, 117] on use "button" at bounding box center [689, 115] width 8 height 8
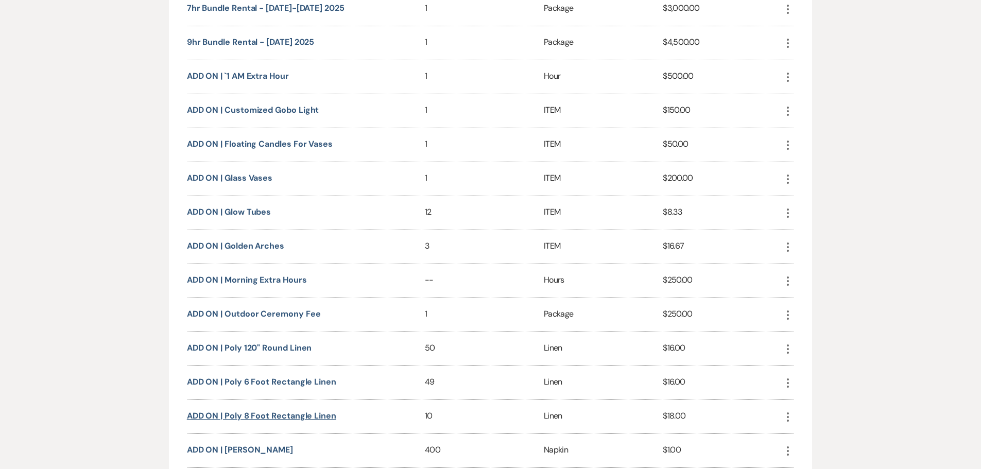
click at [315, 415] on button "ADD ON | Poly 8 Foot Rectangle Linen" at bounding box center [261, 416] width 149 height 8
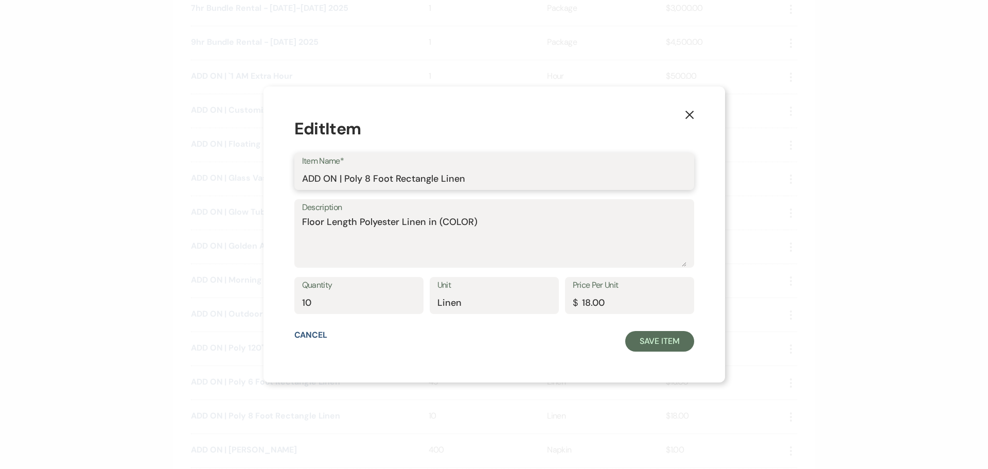
drag, startPoint x: 513, startPoint y: 173, endPoint x: 197, endPoint y: 188, distance: 316.4
click at [197, 188] on div "X Edit Item Item Name* ADD ON | Poly 8 Foot Rectangle Linen Description Floor L…" at bounding box center [494, 234] width 988 height 469
drag, startPoint x: 548, startPoint y: 216, endPoint x: 259, endPoint y: 224, distance: 288.9
click at [259, 224] on div "X Edit Item Item Name* ADD ON | Poly 8 Foot Rectangle Linen Description Floor L…" at bounding box center [494, 234] width 988 height 469
click at [685, 119] on icon "X" at bounding box center [689, 114] width 9 height 9
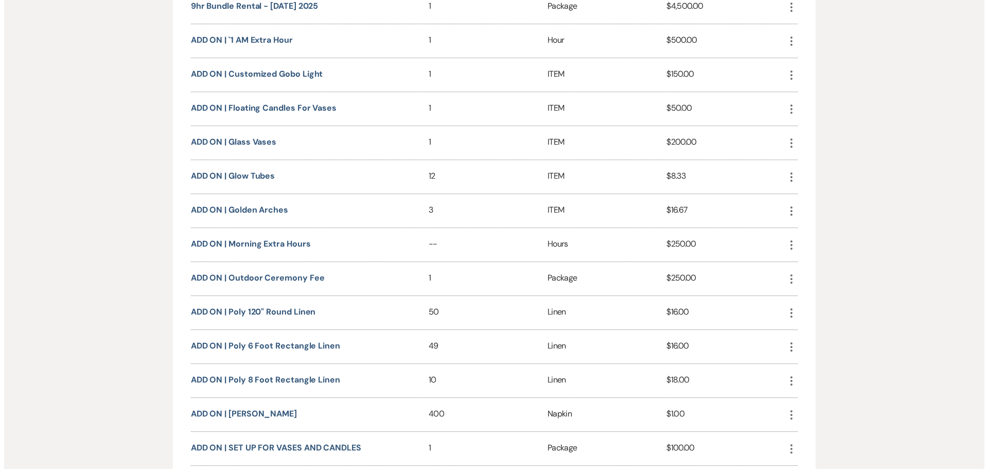
scroll to position [1159, 0]
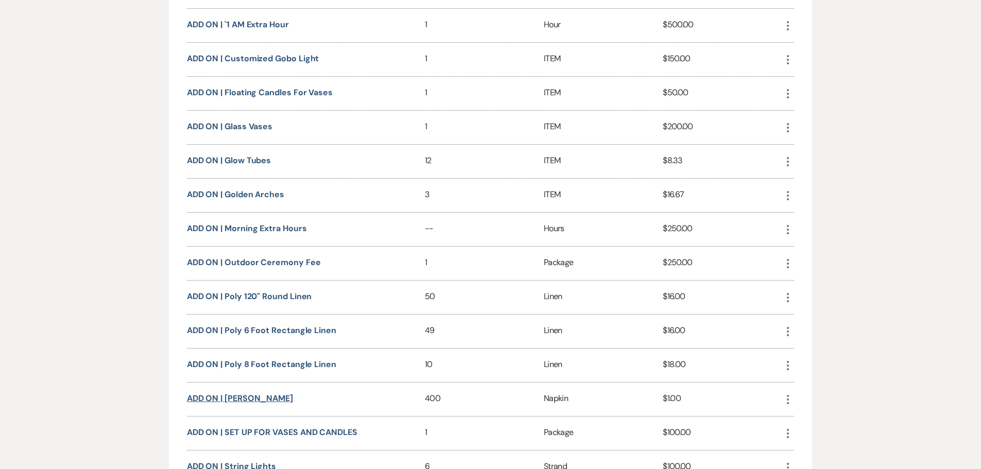
click at [262, 398] on button "ADD ON | [PERSON_NAME]" at bounding box center [240, 398] width 106 height 8
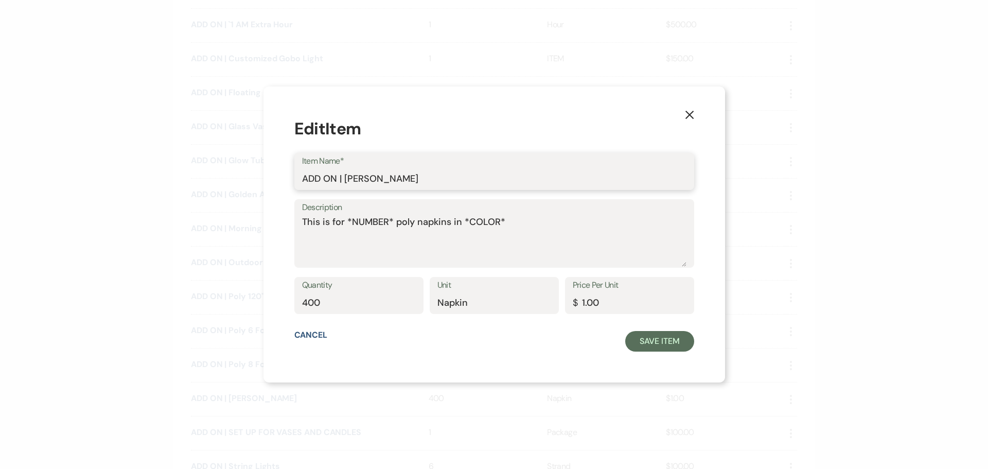
drag, startPoint x: 459, startPoint y: 175, endPoint x: 269, endPoint y: 191, distance: 190.7
click at [269, 191] on div "X Edit Item Item Name* ADD ON | Poly Napkins Description This is for *NUMBER* p…" at bounding box center [494, 234] width 988 height 469
drag, startPoint x: 555, startPoint y: 228, endPoint x: 295, endPoint y: 229, distance: 260.0
click at [295, 229] on div "X Edit Item Item Name* ADD ON | Poly Napkins Description This is for *NUMBER* p…" at bounding box center [495, 233] width 462 height 295
paste textarea "ADD ON | [PERSON_NAME]"
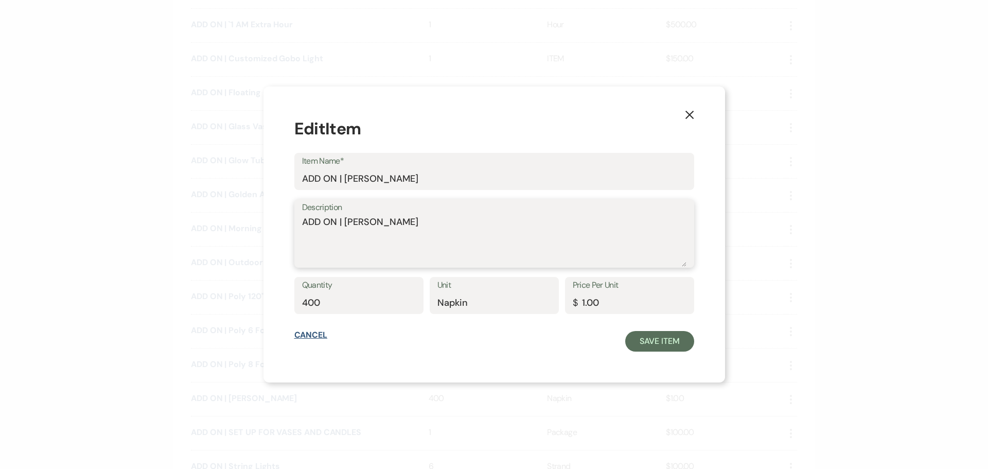
type textarea "ADD ON | [PERSON_NAME]"
click at [328, 336] on button "Cancel" at bounding box center [310, 335] width 33 height 8
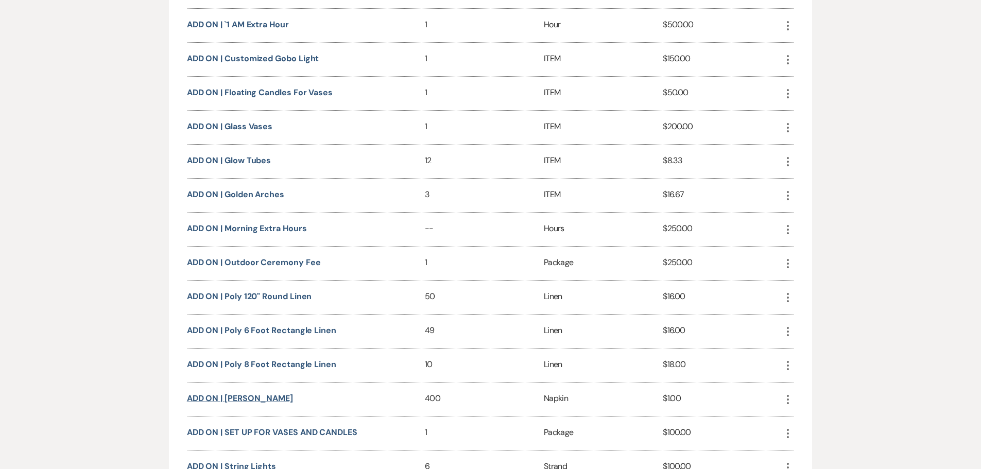
click at [245, 403] on button "ADD ON | [PERSON_NAME]" at bounding box center [240, 398] width 106 height 8
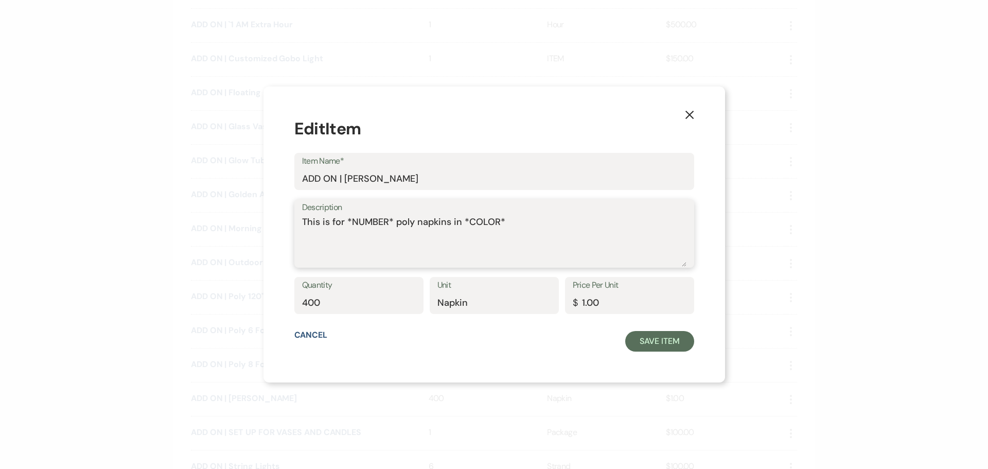
drag, startPoint x: 568, startPoint y: 225, endPoint x: 295, endPoint y: 230, distance: 273.4
click at [295, 230] on div "X Edit Item Item Name* ADD ON | Poly Napkins Description This is for *NUMBER* p…" at bounding box center [495, 233] width 462 height 295
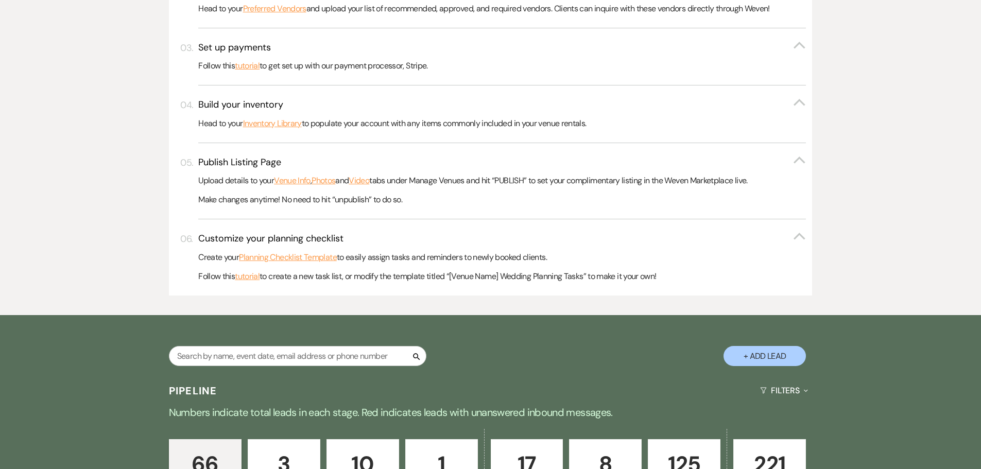
scroll to position [412, 0]
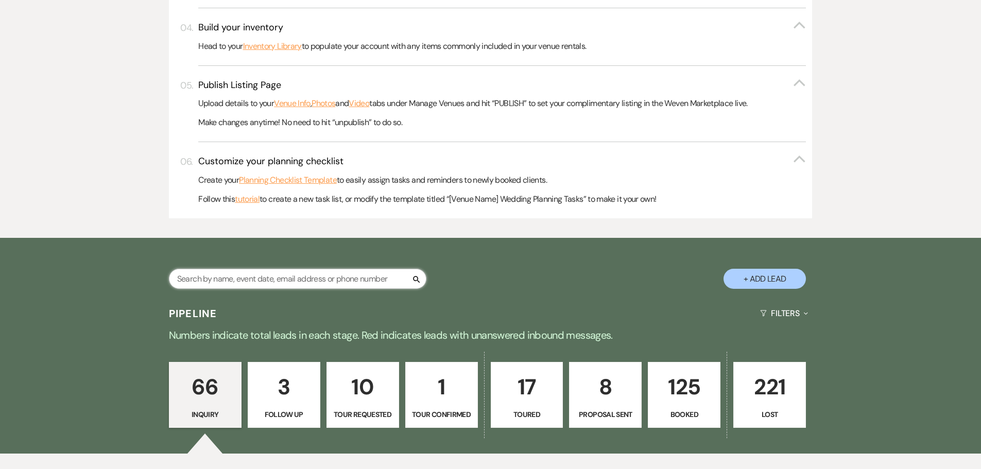
click at [277, 273] on input "text" at bounding box center [297, 279] width 257 height 20
type input "emily"
select select "8"
select select "5"
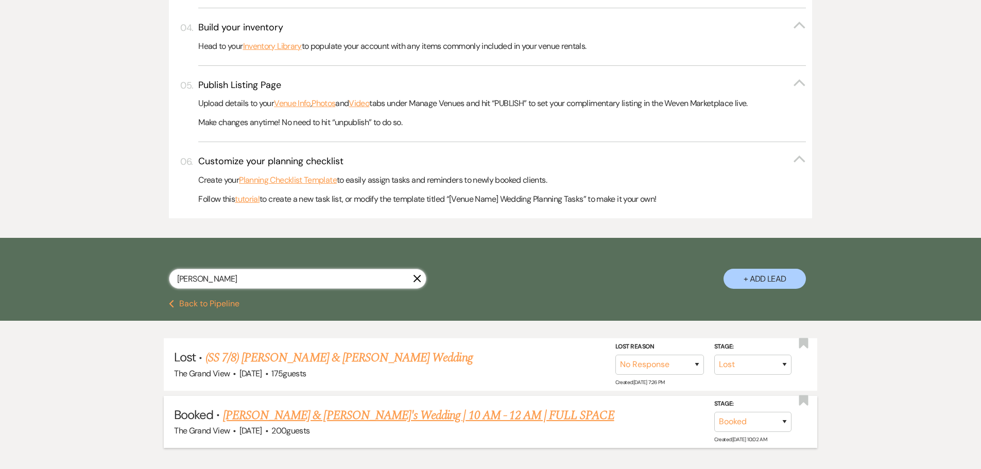
type input "emily"
click at [348, 418] on link "[PERSON_NAME] & [PERSON_NAME]'s Wedding | 10 AM - 12 AM | FULL SPACE" at bounding box center [418, 415] width 391 height 19
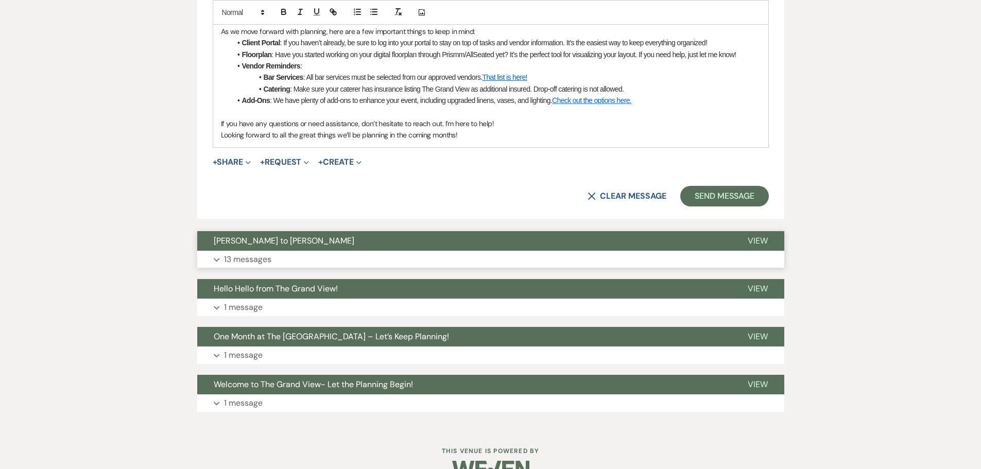
click at [268, 253] on p "13 messages" at bounding box center [247, 259] width 47 height 13
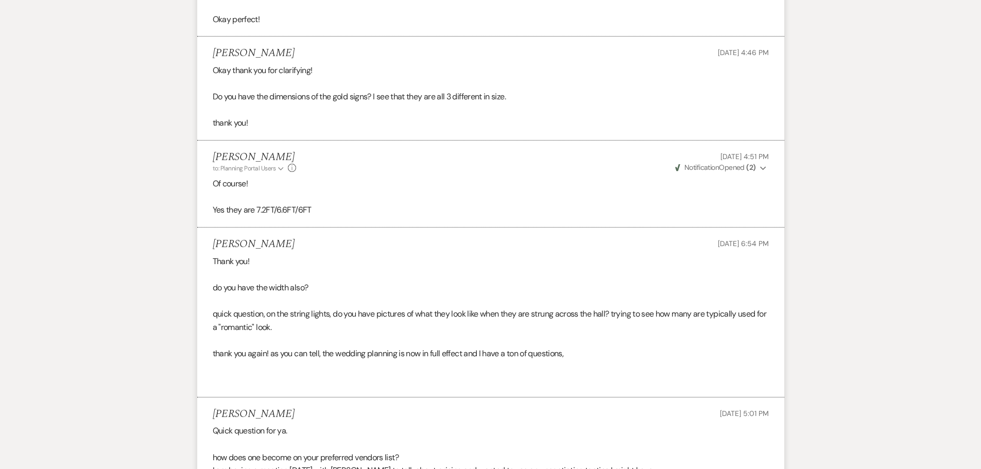
scroll to position [1730, 0]
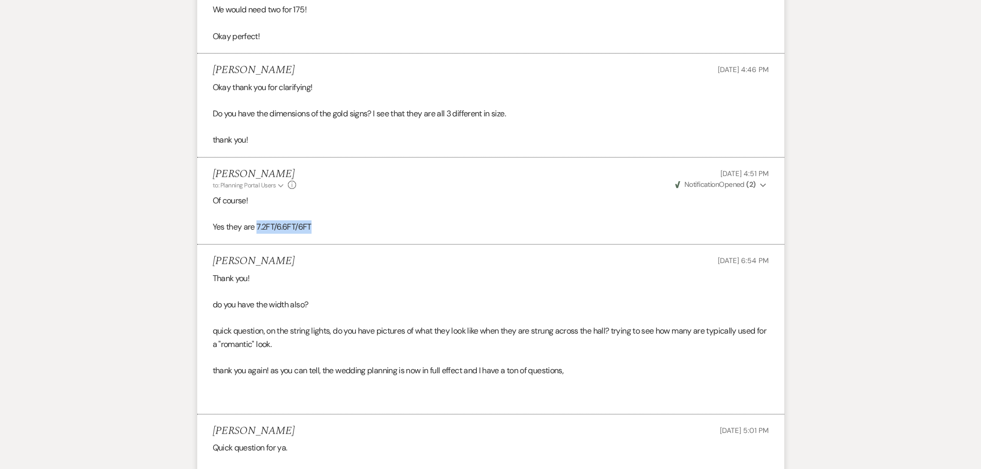
drag, startPoint x: 315, startPoint y: 215, endPoint x: 257, endPoint y: 219, distance: 57.8
click at [257, 220] on p "Yes they are 7.2FT/6.6FT/6FT" at bounding box center [491, 226] width 556 height 13
copy p "7.2FT/6.6FT/6FT"
